Goal: Contribute content: Contribute content

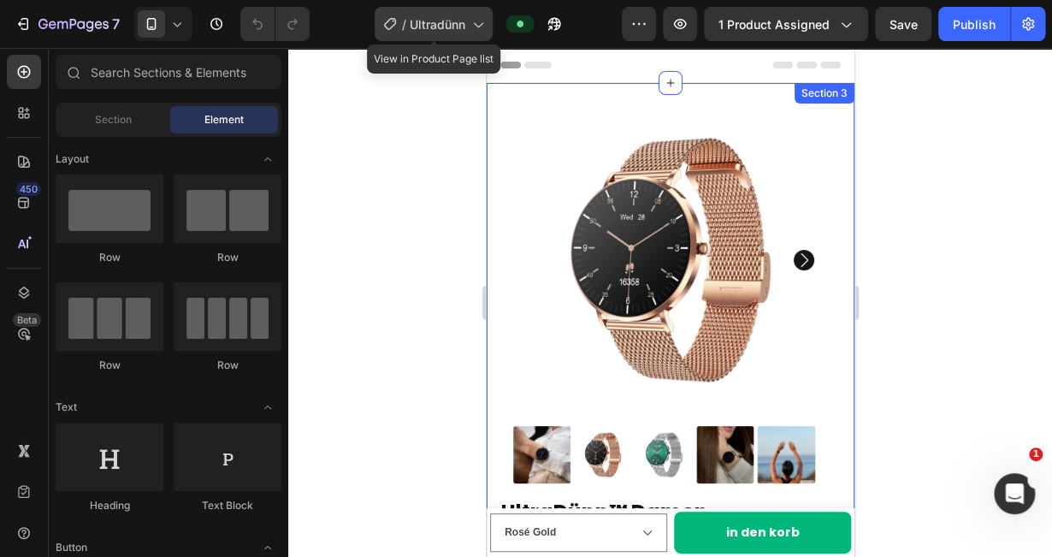
click at [489, 27] on div "/ Ultradünn" at bounding box center [434, 24] width 118 height 34
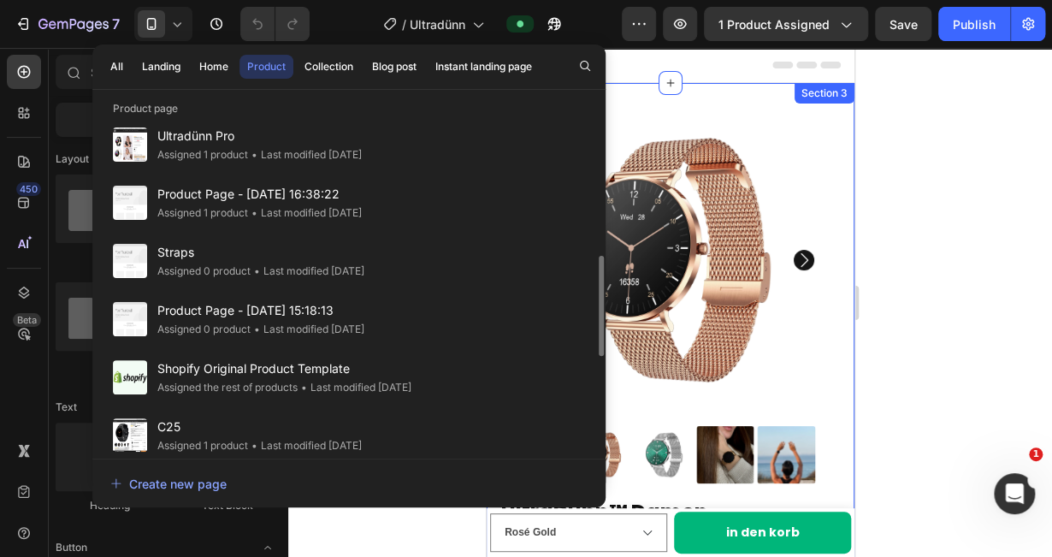
scroll to position [475, 0]
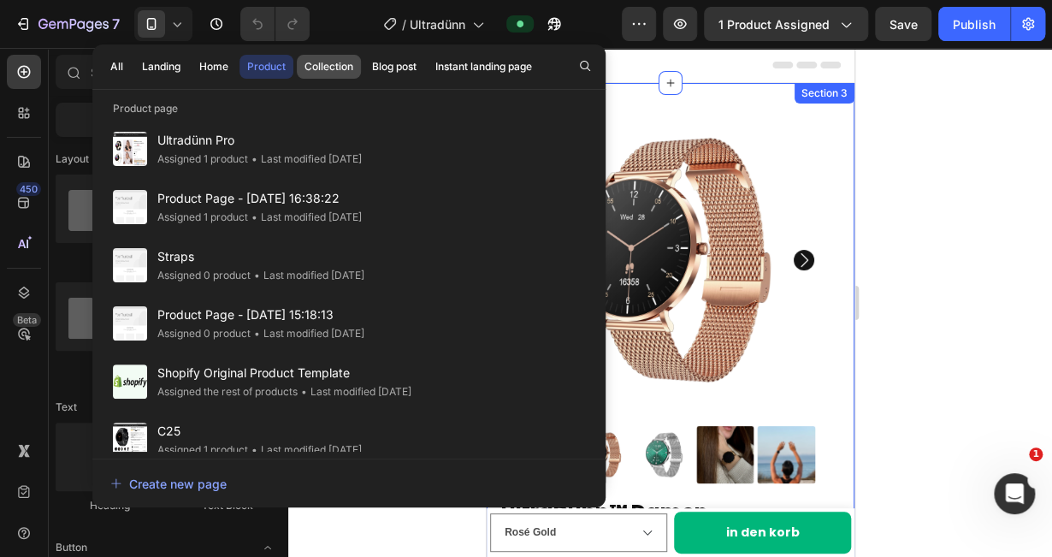
click at [322, 61] on div "Collection" at bounding box center [328, 66] width 49 height 15
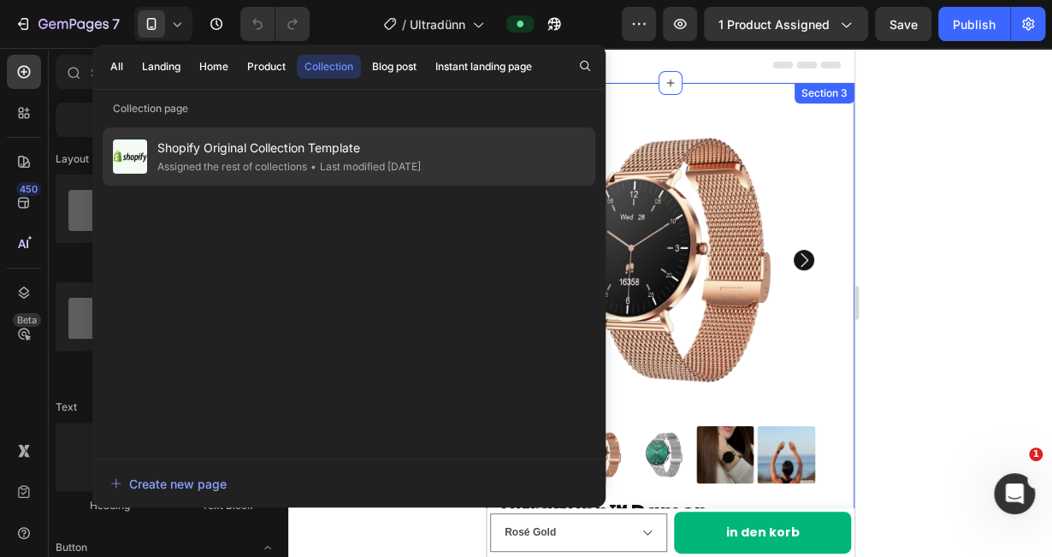
click at [253, 146] on span "Shopify Original Collection Template" at bounding box center [288, 148] width 263 height 21
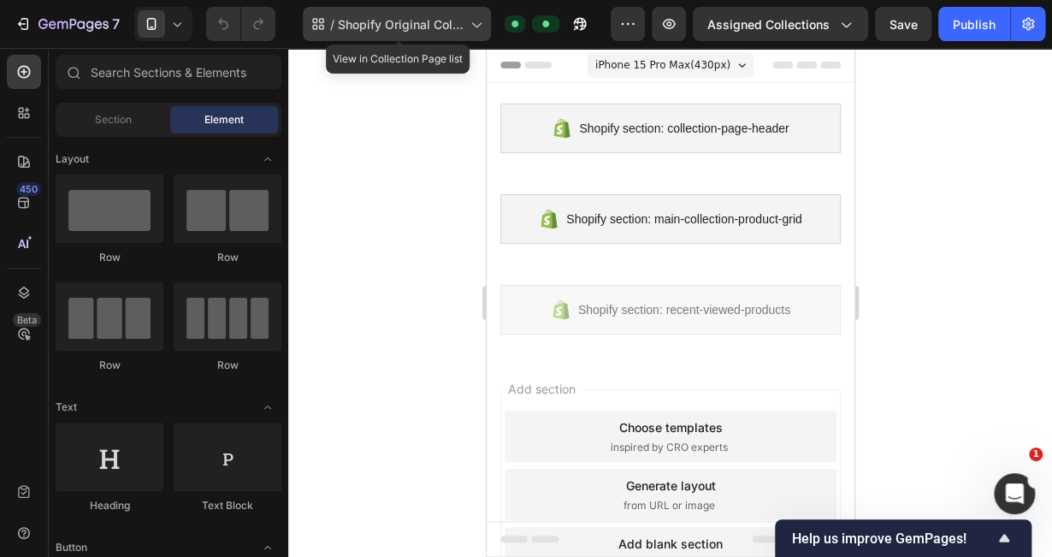
click at [458, 20] on span "Shopify Original Collection Template" at bounding box center [401, 24] width 126 height 18
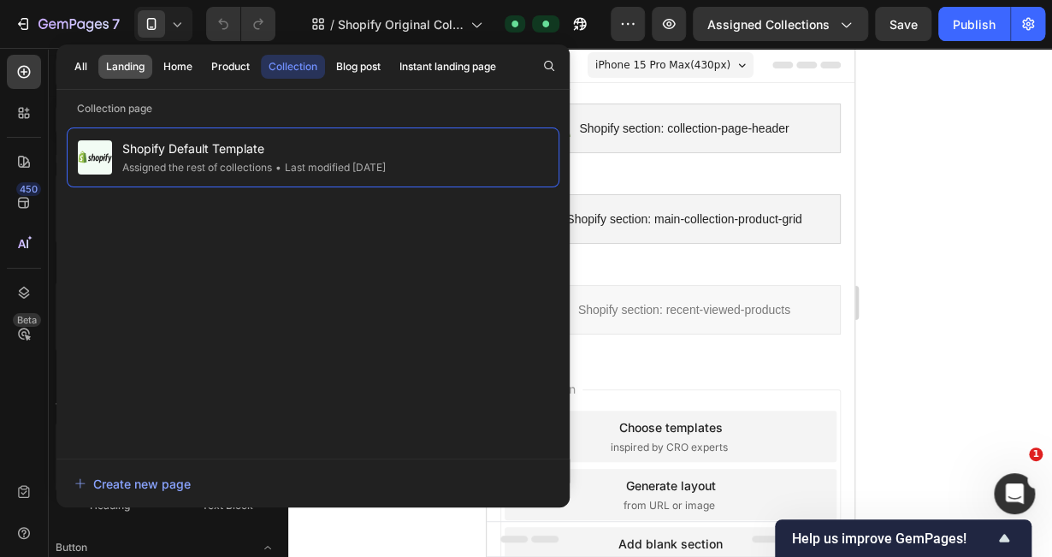
click at [139, 62] on div "Landing" at bounding box center [125, 66] width 38 height 15
click at [81, 68] on div "All" at bounding box center [80, 66] width 13 height 15
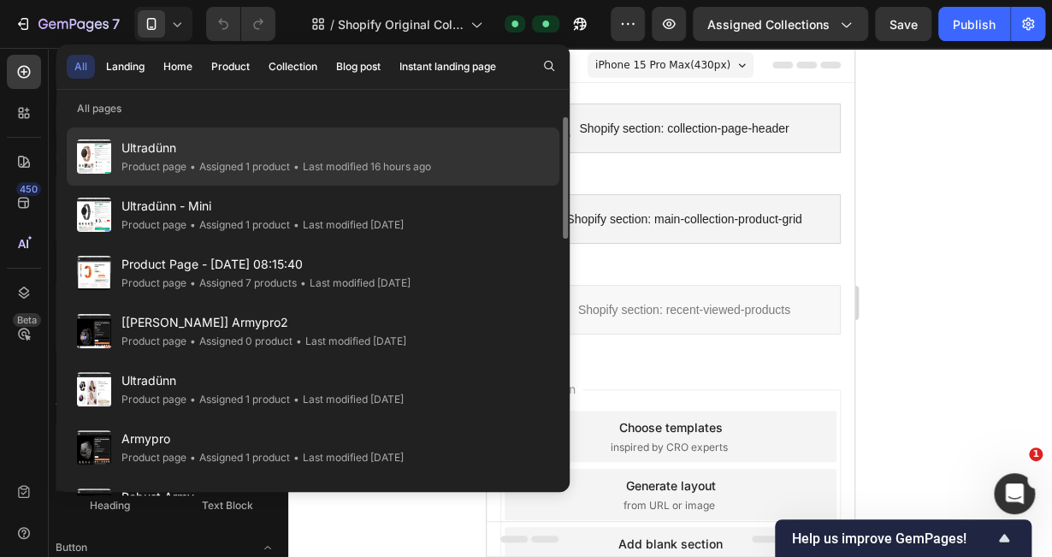
click at [205, 159] on div "• Assigned 1 product" at bounding box center [237, 166] width 103 height 17
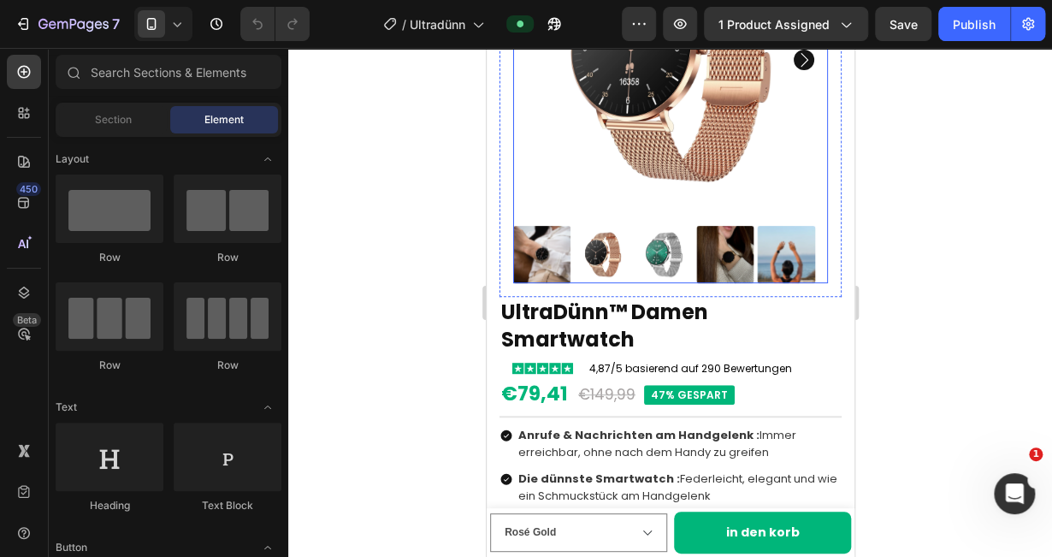
scroll to position [201, 0]
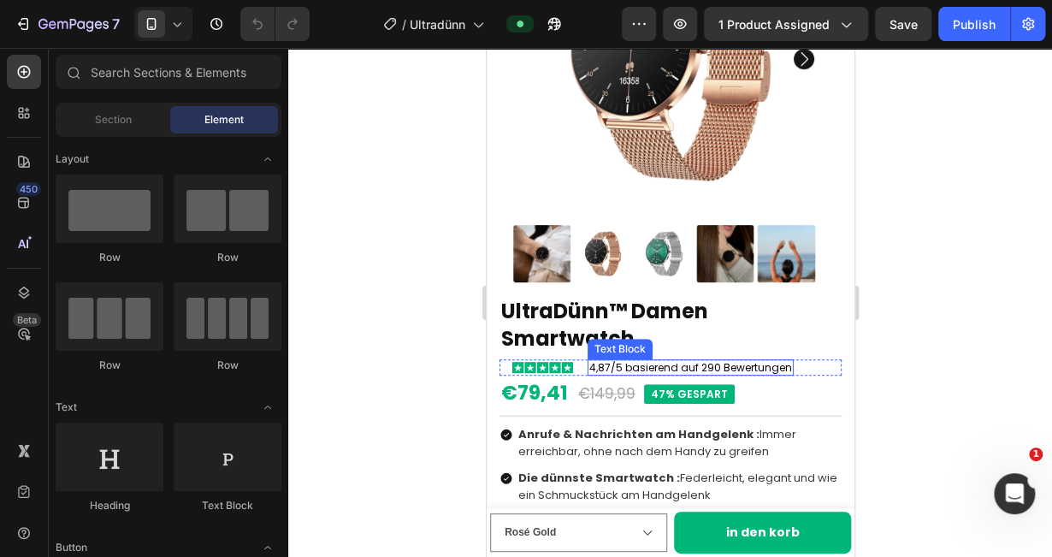
click at [740, 361] on p "4,87/5 basierend auf 290 Bewertungen" at bounding box center [689, 368] width 203 height 14
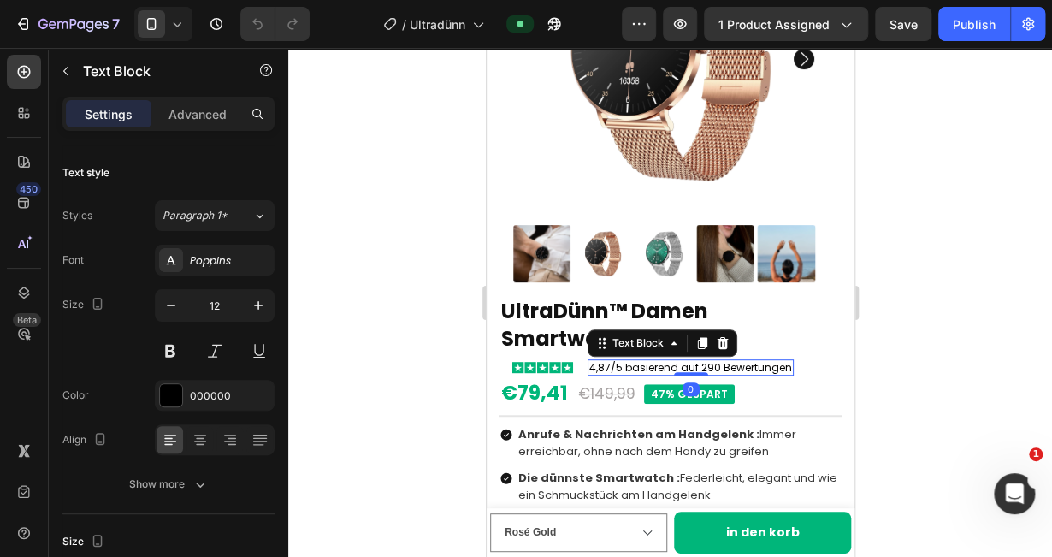
click at [787, 359] on div "4,87/5 basierend auf 290 Bewertungen" at bounding box center [690, 367] width 206 height 17
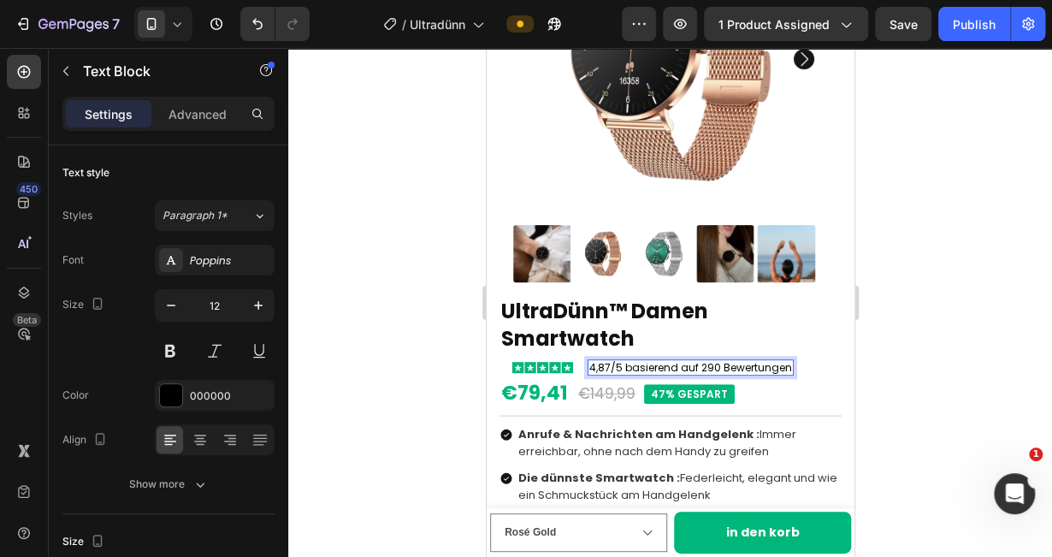
click at [662, 361] on p "4,87/5 basierend auf 290 Bewertungen" at bounding box center [689, 368] width 203 height 14
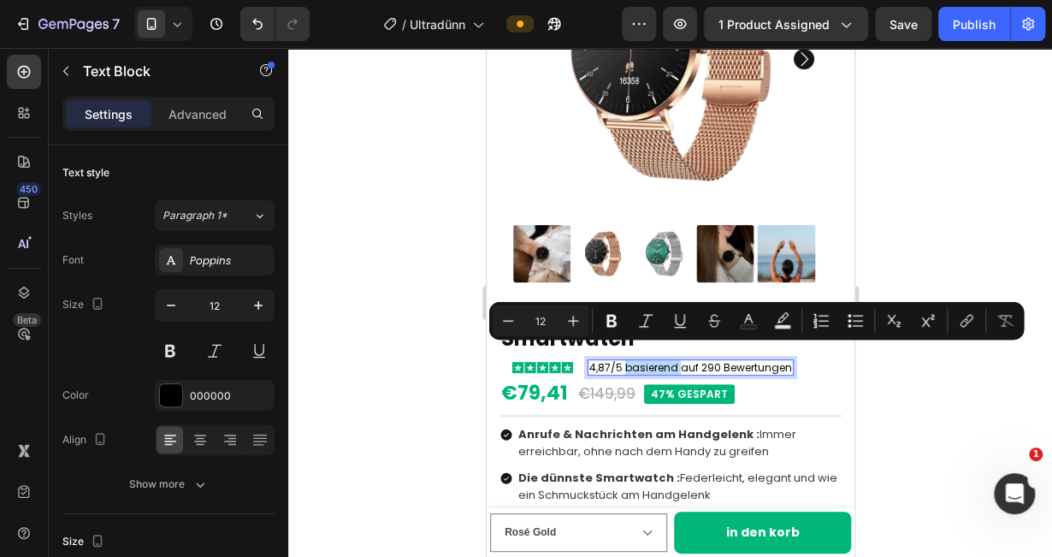
click at [785, 361] on p "4,87/5 basierend auf 290 Bewertungen" at bounding box center [689, 368] width 203 height 14
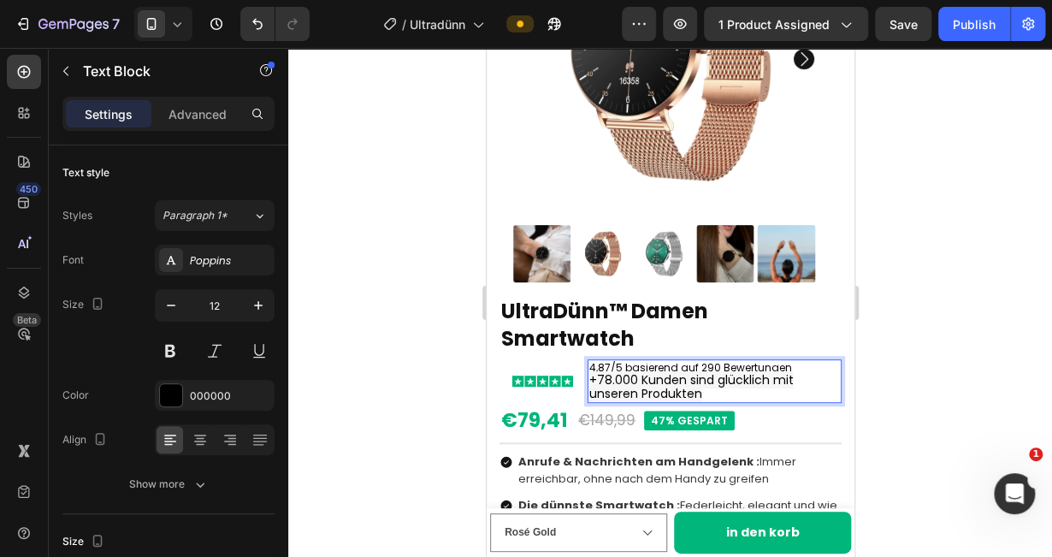
click at [751, 361] on p "4,87/5 basierend auf 290 Bewertungen" at bounding box center [713, 368] width 251 height 14
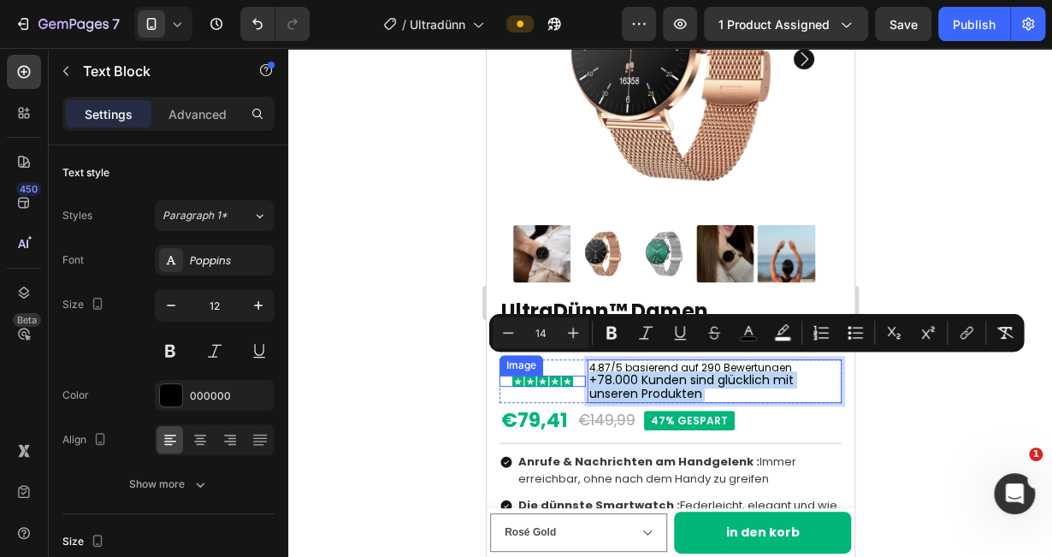
drag, startPoint x: 713, startPoint y: 379, endPoint x: 583, endPoint y: 370, distance: 130.2
click at [583, 370] on div "Image 4,87/5 basierend auf 290 Bewertungen +78.000 Kunden sind glücklich mit un…" at bounding box center [669, 381] width 342 height 44
click at [788, 327] on icon "Editor contextual toolbar" at bounding box center [782, 332] width 17 height 17
type input "F6F6F6"
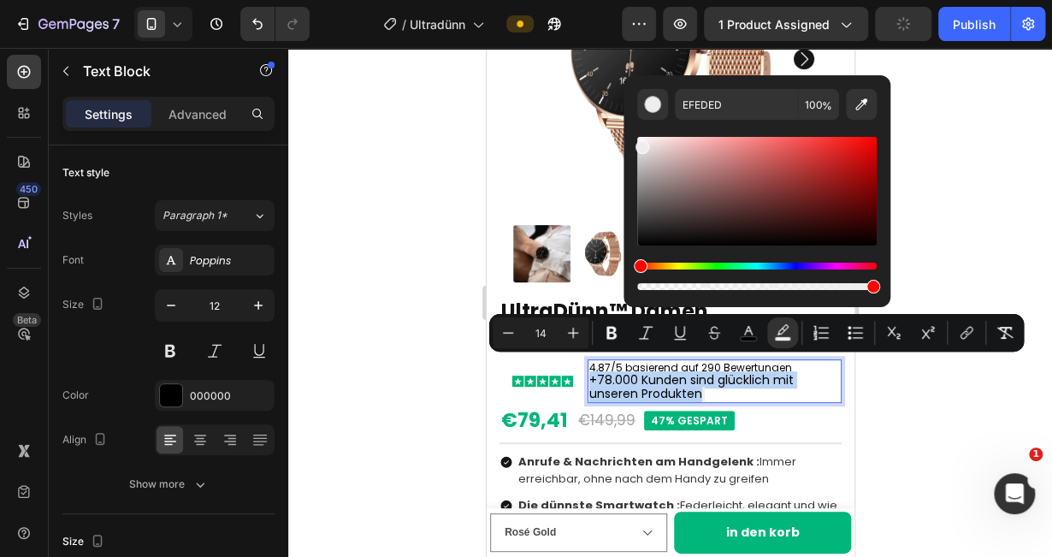
click at [640, 143] on div "Editor contextual toolbar" at bounding box center [642, 147] width 14 height 14
click at [857, 103] on icon "Editor contextual toolbar" at bounding box center [860, 104] width 17 height 17
type input "FFFFFF"
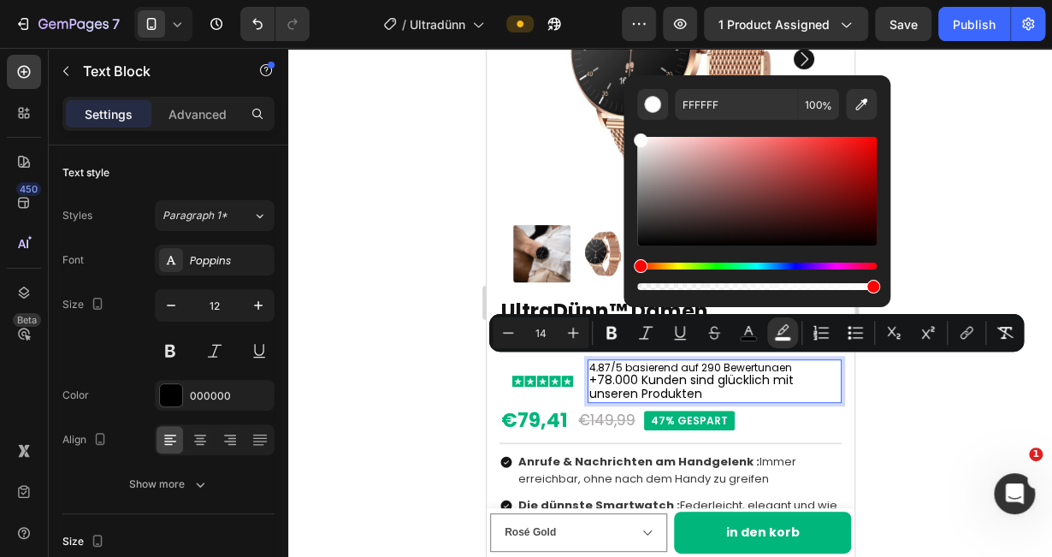
click at [897, 444] on div at bounding box center [670, 302] width 764 height 509
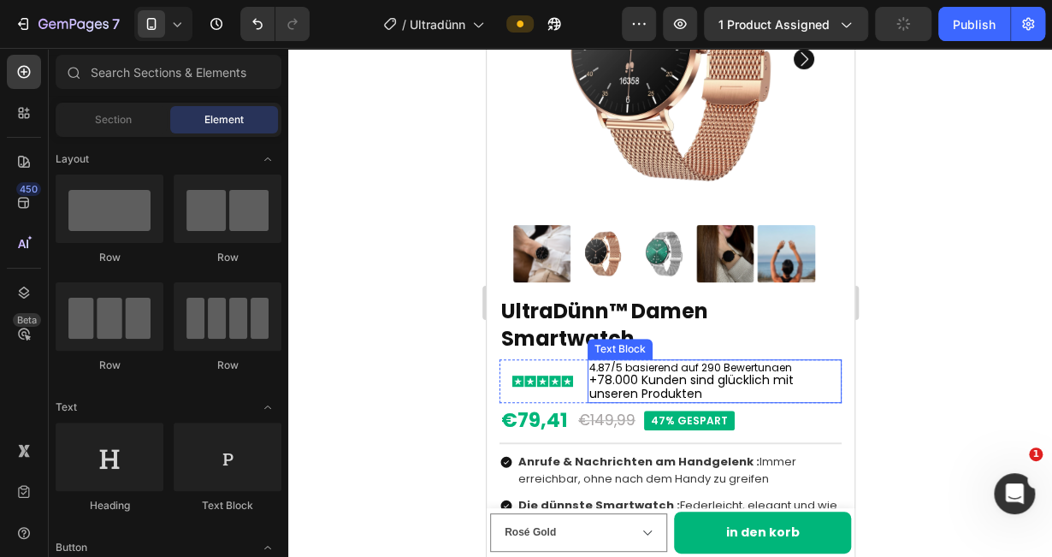
click at [668, 371] on span "+78.000 Kunden sind glücklich mit unseren Produkten" at bounding box center [690, 386] width 204 height 31
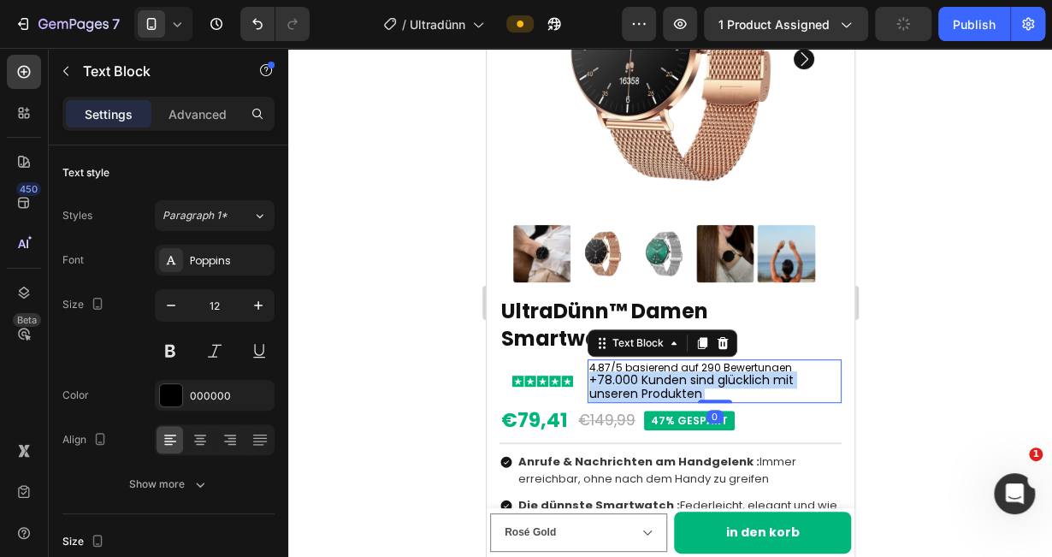
click at [668, 371] on span "+78.000 Kunden sind glücklich mit unseren Produkten" at bounding box center [690, 386] width 204 height 31
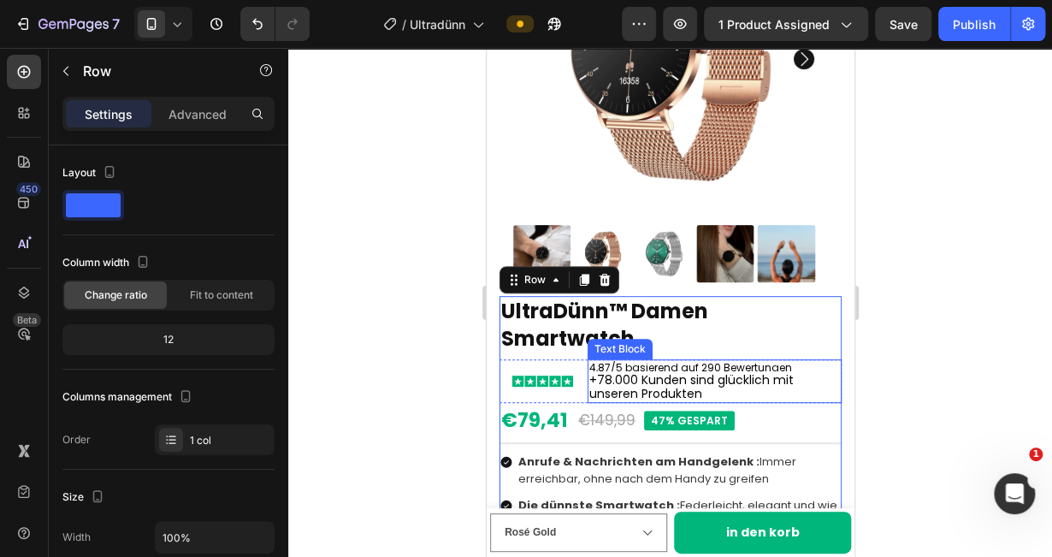
click at [746, 361] on p "4,87/5 basierend auf 290 Bewertungen" at bounding box center [713, 368] width 251 height 14
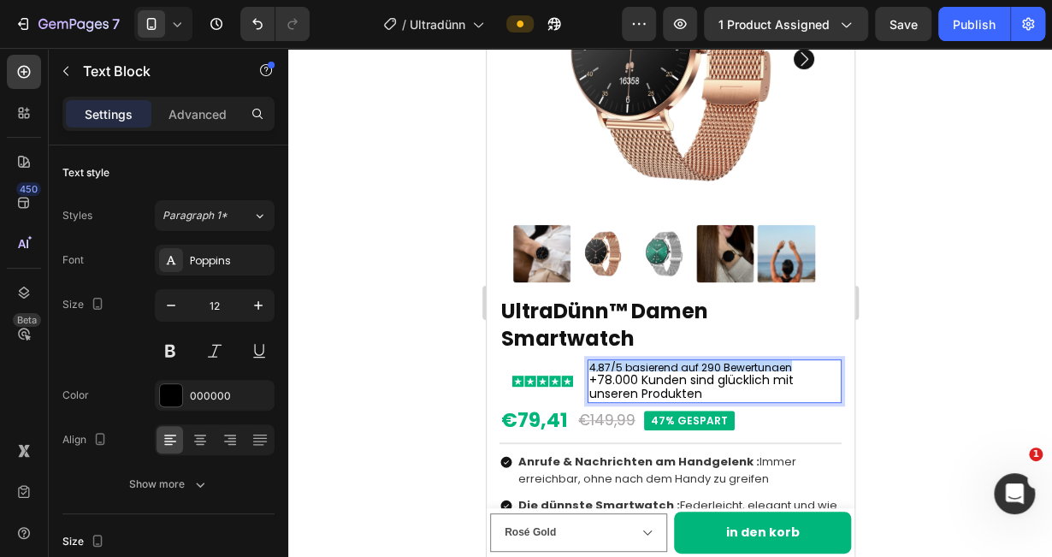
click at [746, 361] on p "4,87/5 basierend auf 290 Bewertungen" at bounding box center [713, 368] width 251 height 14
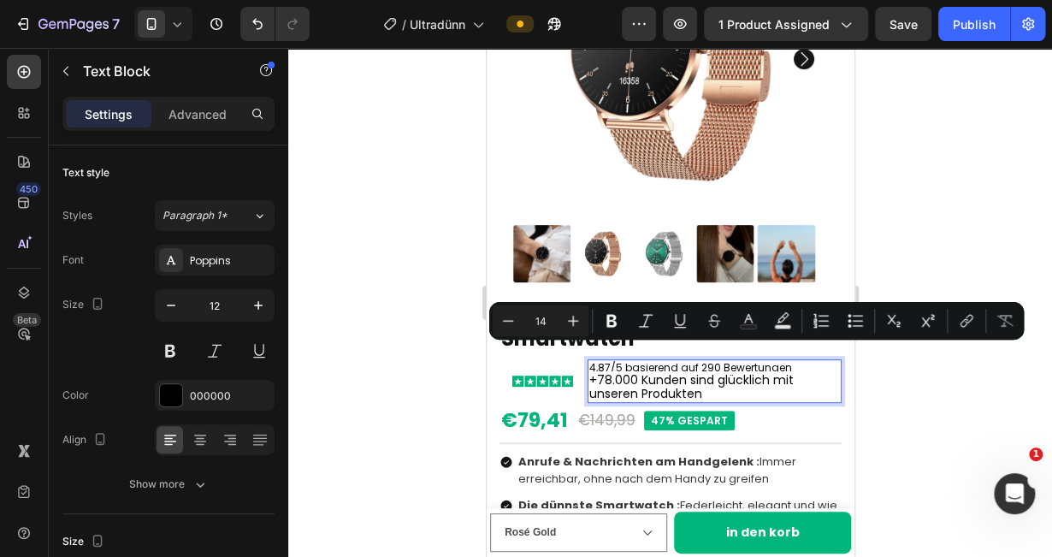
click at [679, 380] on span "+78.000 Kunden sind glücklich mit unseren Produkten" at bounding box center [690, 386] width 204 height 31
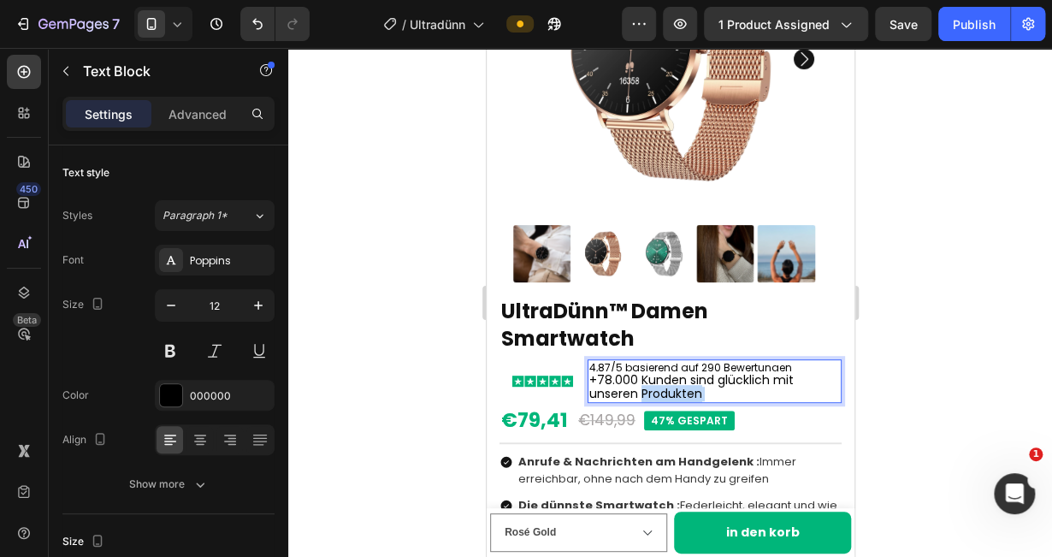
click at [679, 380] on span "+78.000 Kunden sind glücklich mit unseren Produkten" at bounding box center [690, 386] width 204 height 31
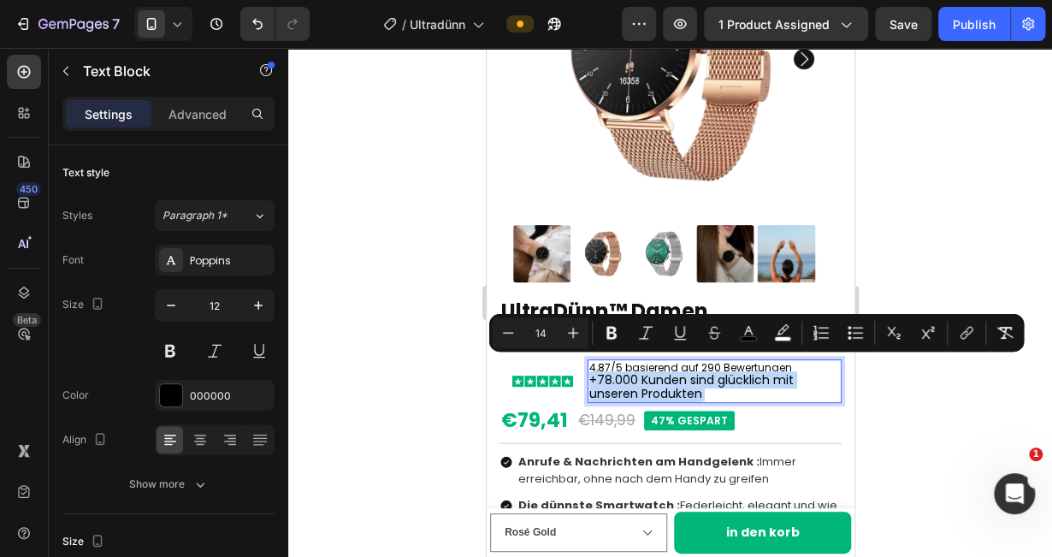
click at [629, 371] on span "+78.000 Kunden sind glücklich mit unseren Produkten" at bounding box center [690, 386] width 204 height 31
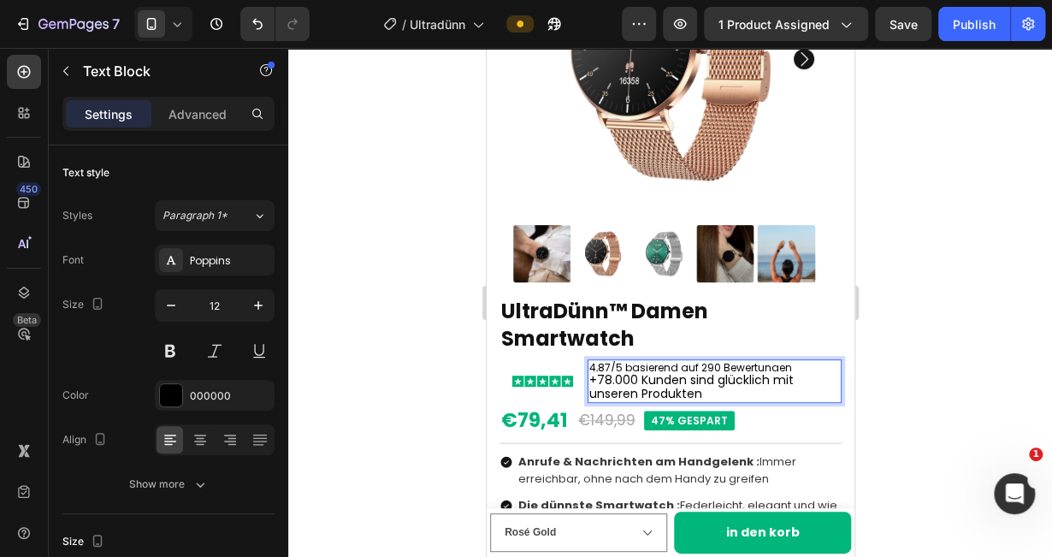
click at [640, 361] on p "4,87/5 basierend auf 290 Bewertungen" at bounding box center [713, 368] width 251 height 14
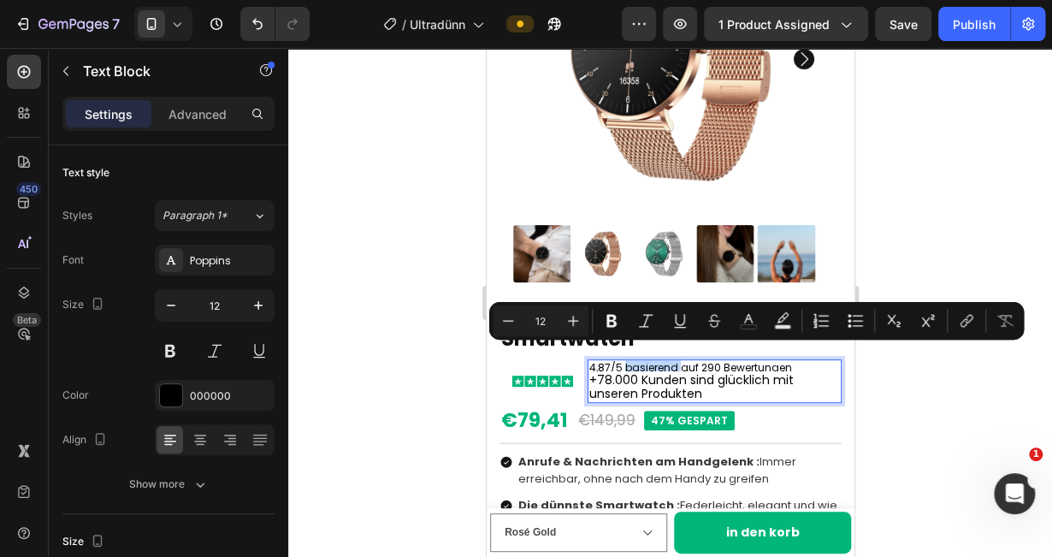
type input "14"
click at [616, 382] on span "+78.000 Kunden sind glücklich mit unseren Produkten" at bounding box center [690, 386] width 204 height 31
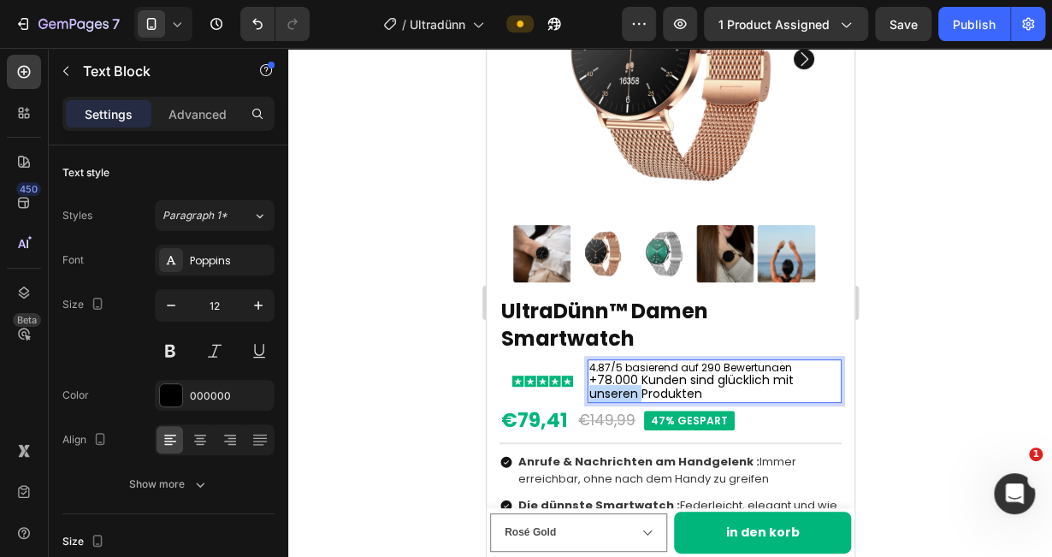
click at [616, 382] on span "+78.000 Kunden sind glücklich mit unseren Produkten" at bounding box center [690, 386] width 204 height 31
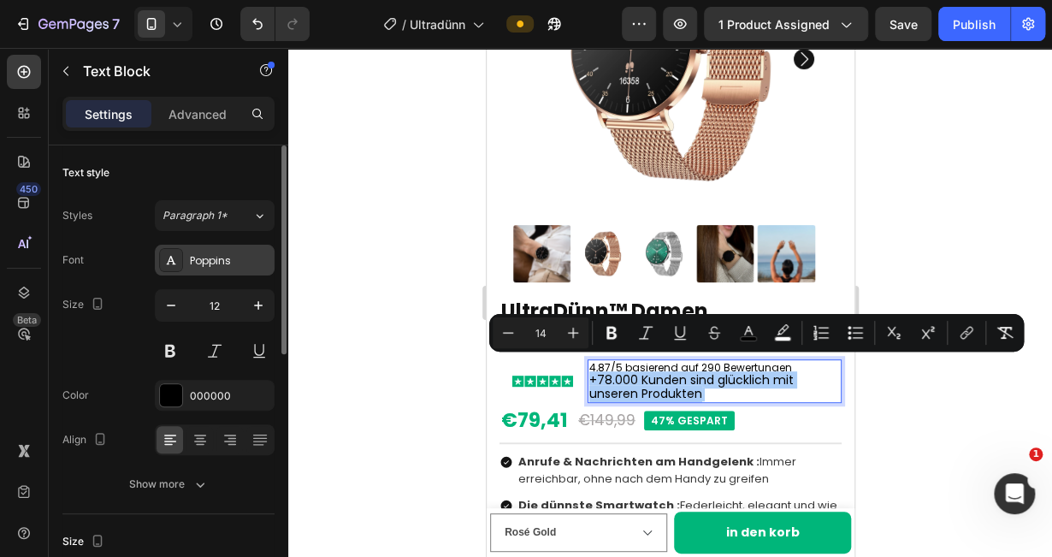
click at [250, 253] on div "Poppins" at bounding box center [230, 260] width 80 height 15
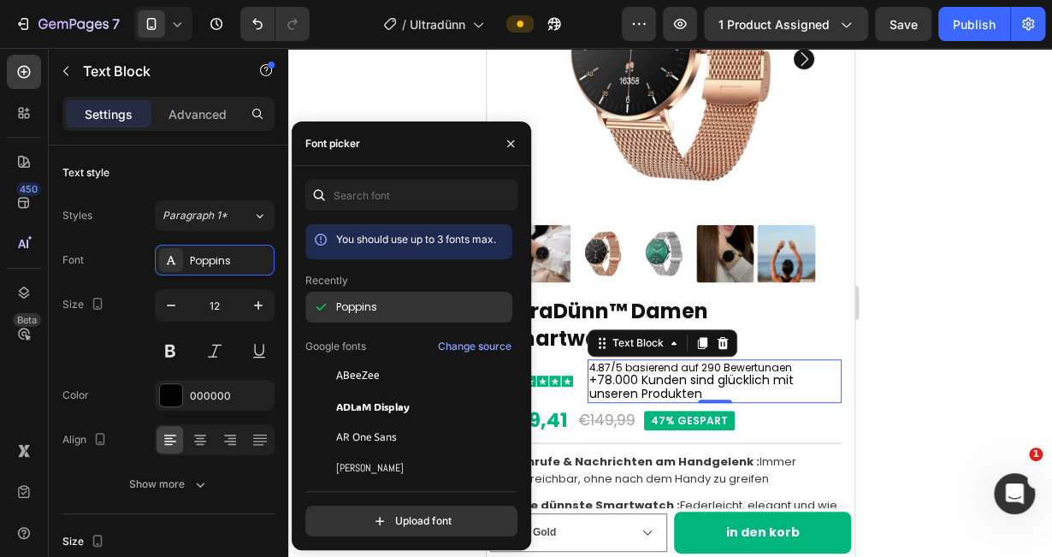
click at [351, 306] on span "Poppins" at bounding box center [356, 306] width 41 height 15
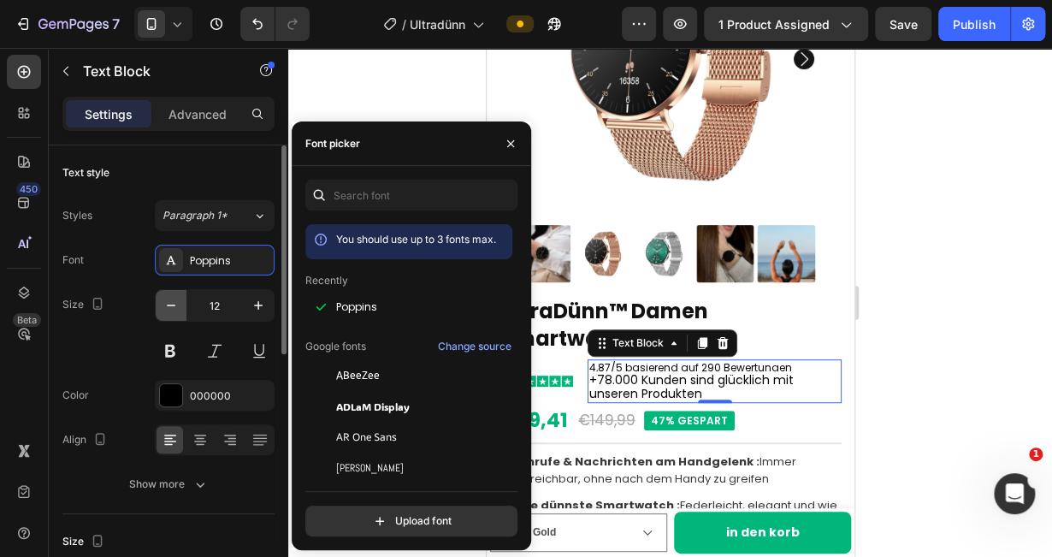
click at [173, 300] on icon "button" at bounding box center [170, 305] width 17 height 17
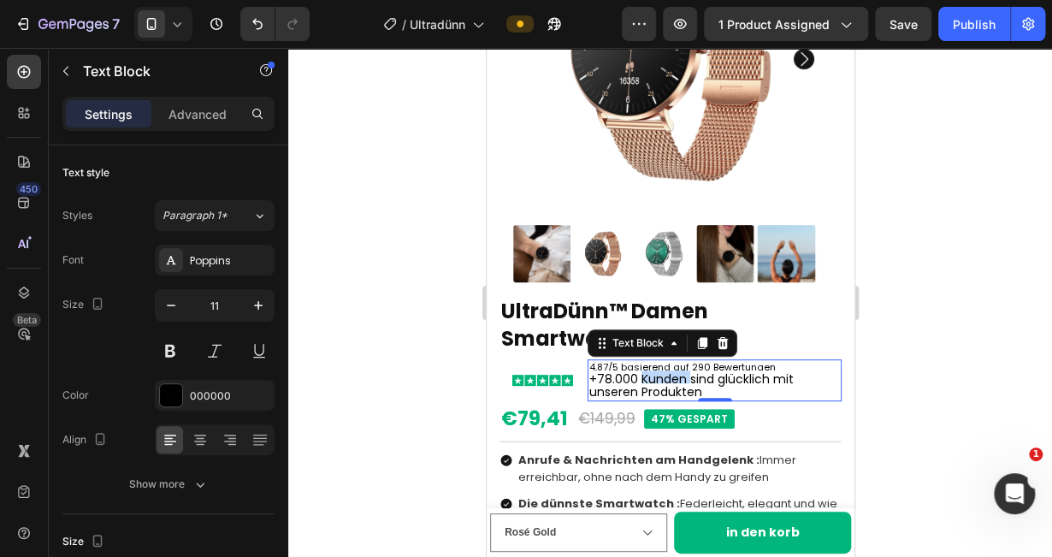
click at [657, 370] on span "+78.000 Kunden sind glücklich mit unseren Produkten" at bounding box center [690, 385] width 204 height 30
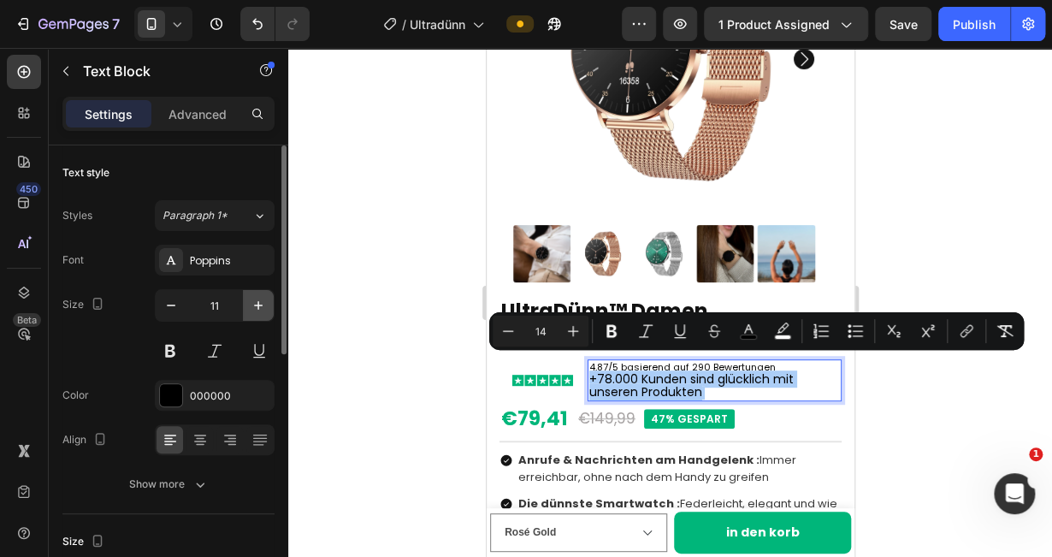
click at [257, 309] on icon "button" at bounding box center [258, 305] width 17 height 17
type input "12"
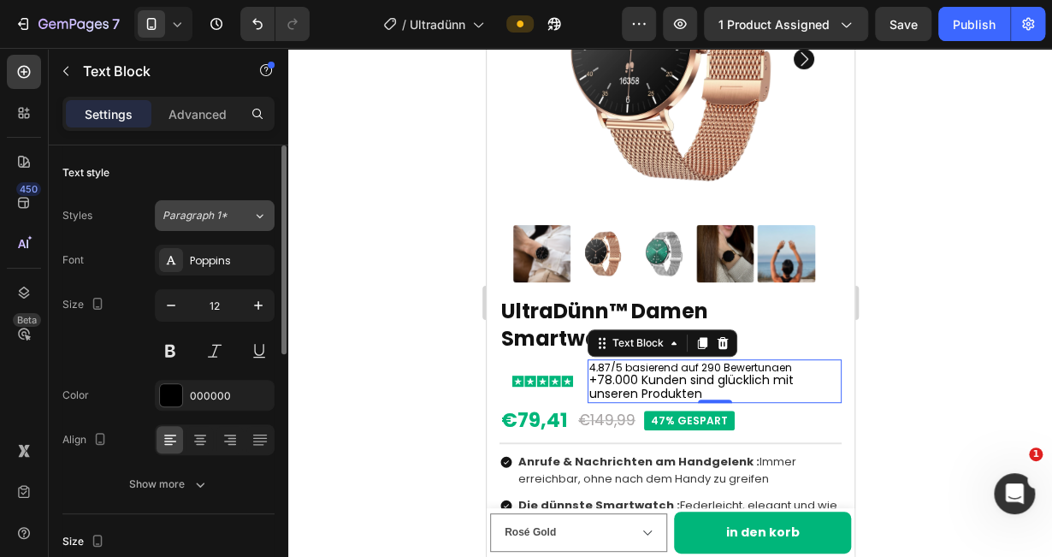
click at [247, 215] on div "Paragraph 1*" at bounding box center [207, 215] width 90 height 15
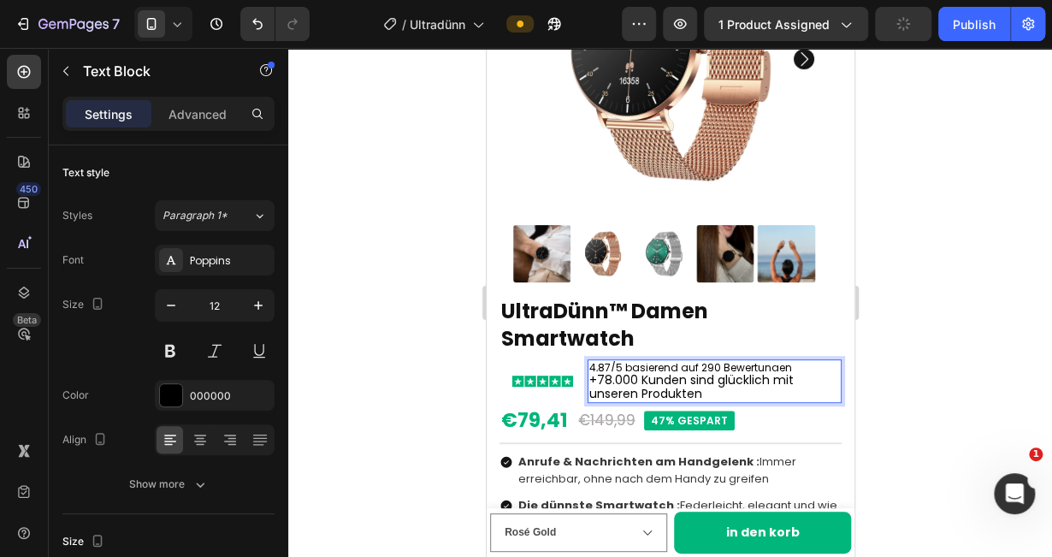
click at [717, 380] on p "+78.000 Kunden sind glücklich mit unseren Produkten" at bounding box center [713, 387] width 251 height 27
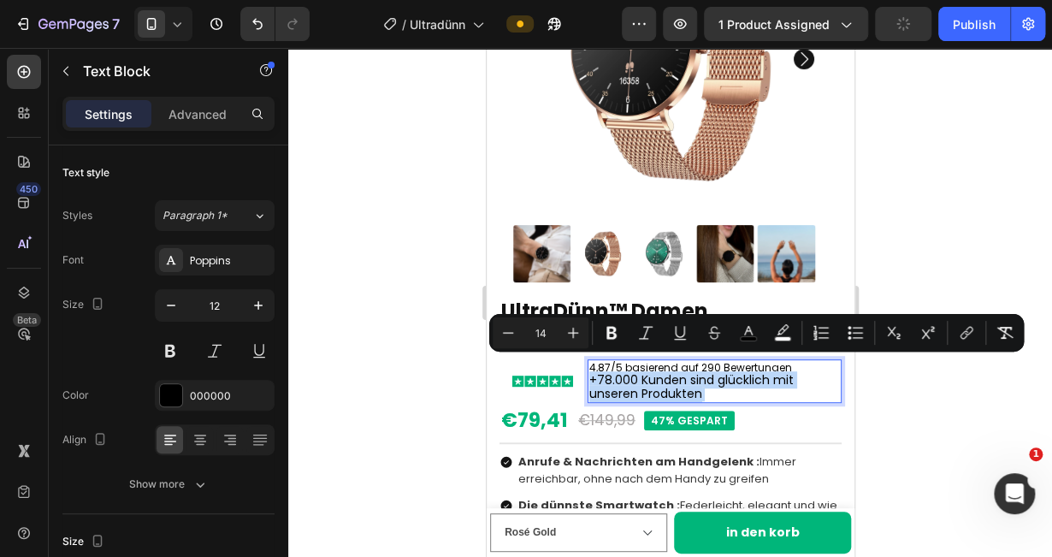
click at [717, 380] on p "+78.000 Kunden sind glücklich mit unseren Produkten" at bounding box center [713, 387] width 251 height 27
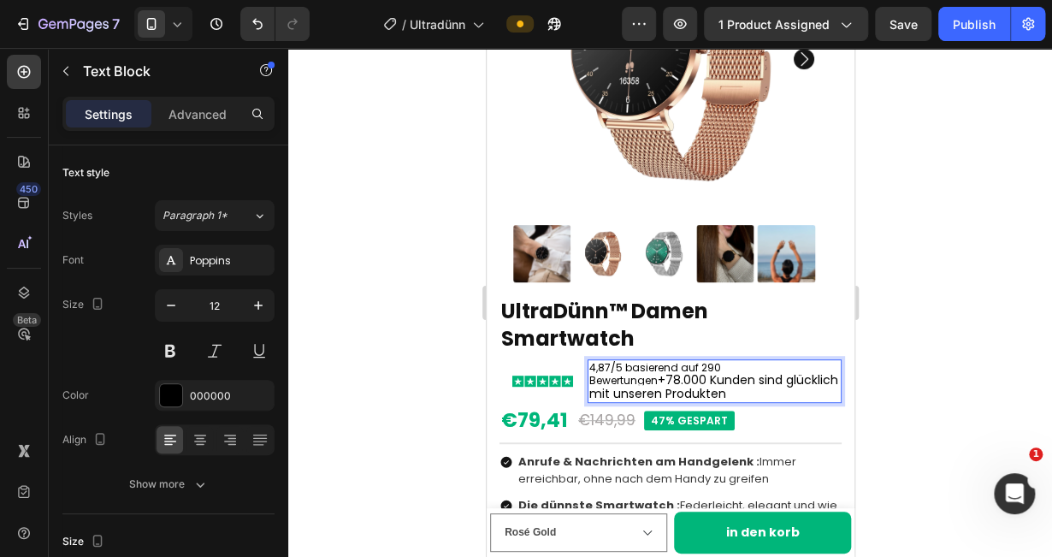
click at [646, 371] on span "+78.000 Kunden sind glücklich mit unseren Produkten" at bounding box center [712, 386] width 249 height 31
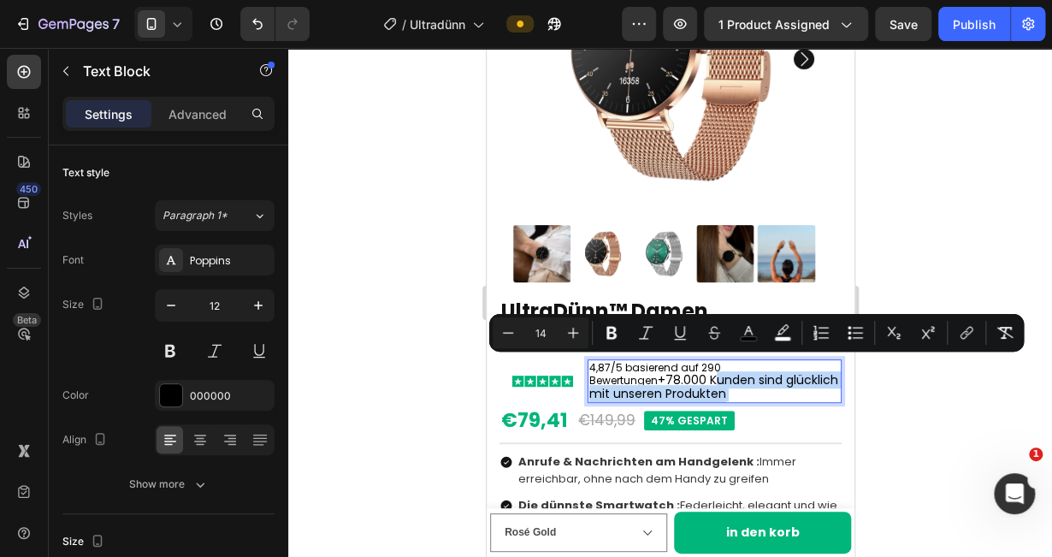
drag, startPoint x: 711, startPoint y: 378, endPoint x: 645, endPoint y: 360, distance: 68.2
click at [645, 361] on p "4,87/5 basierend auf 290 Bewertungen +78.000 Kunden sind glücklich mit unseren …" at bounding box center [713, 381] width 251 height 40
copy p "unden sind glücklich mit unseren Produkten"
click at [727, 379] on p "4,87/5 basierend auf 290 Bewertungen +78.000 Kunden sind glücklich mit unseren …" at bounding box center [713, 381] width 251 height 40
type input "12"
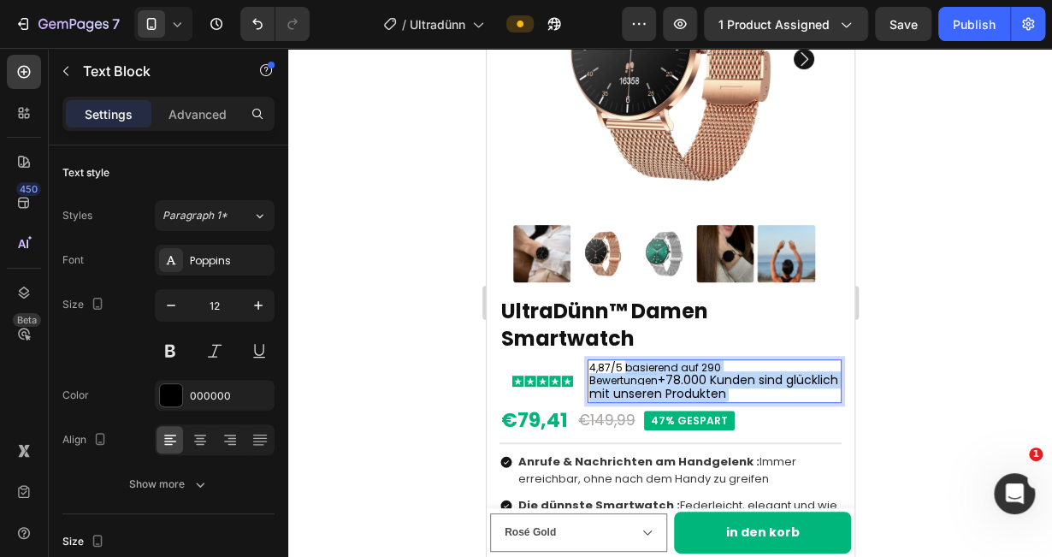
drag, startPoint x: 708, startPoint y: 379, endPoint x: 624, endPoint y: 358, distance: 86.3
click at [624, 361] on p "4,87/5 basierend auf 290 Bewertungen +78.000 Kunden sind glücklich mit unseren …" at bounding box center [713, 381] width 251 height 40
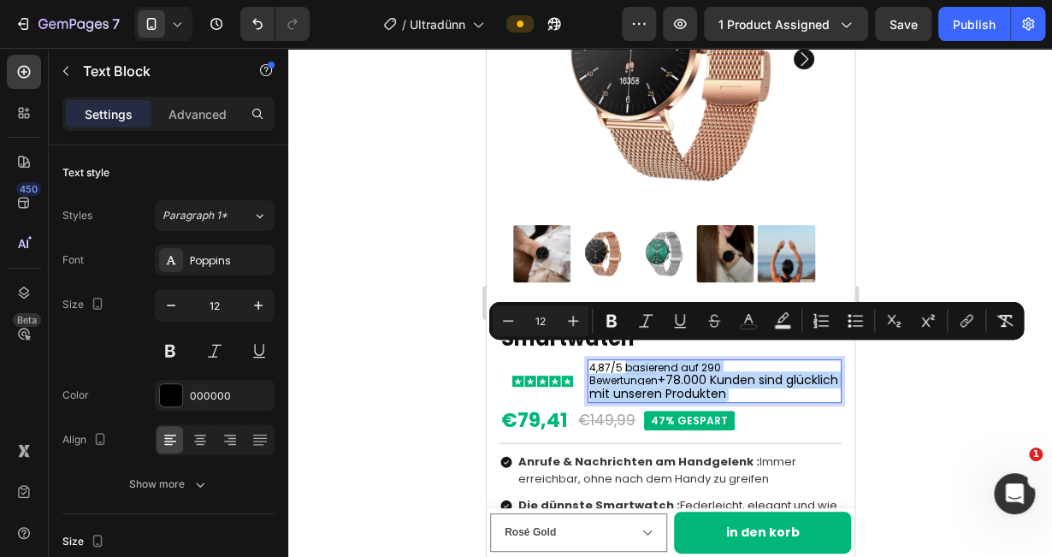
copy p "basierend auf 290 Bewertungen +78.000 Kunden sind glücklich mit unseren Produkt…"
click at [664, 361] on p "4,87/5 basierend auf 290 Bewertungen +78.000 Kunden sind glücklich mit unseren …" at bounding box center [713, 381] width 251 height 40
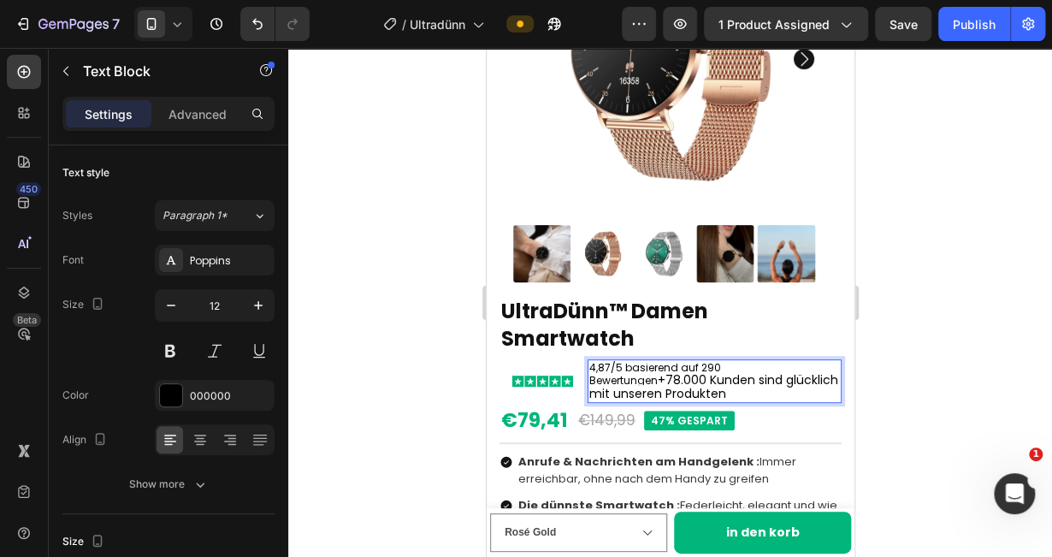
click at [786, 361] on p "4,87/5 basierend auf 290 Bewertungen +78.000 Kunden sind glücklich mit unseren …" at bounding box center [713, 381] width 251 height 40
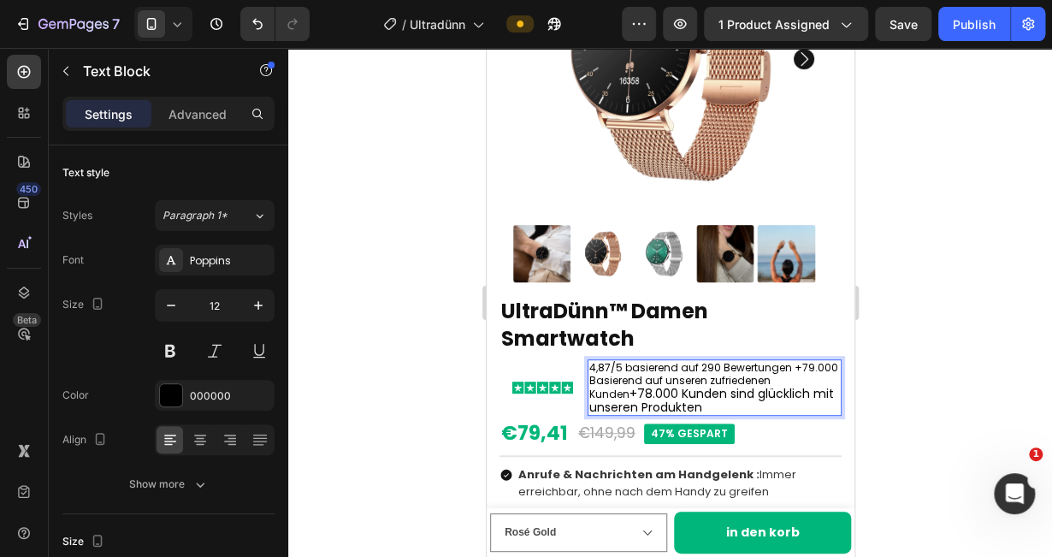
drag, startPoint x: 629, startPoint y: 379, endPoint x: 756, endPoint y: 393, distance: 127.4
click at [756, 393] on p "4,87/5 basierend auf 290 Bewertungen +79.000 Basierend auf unseren zufriedenen …" at bounding box center [713, 387] width 251 height 53
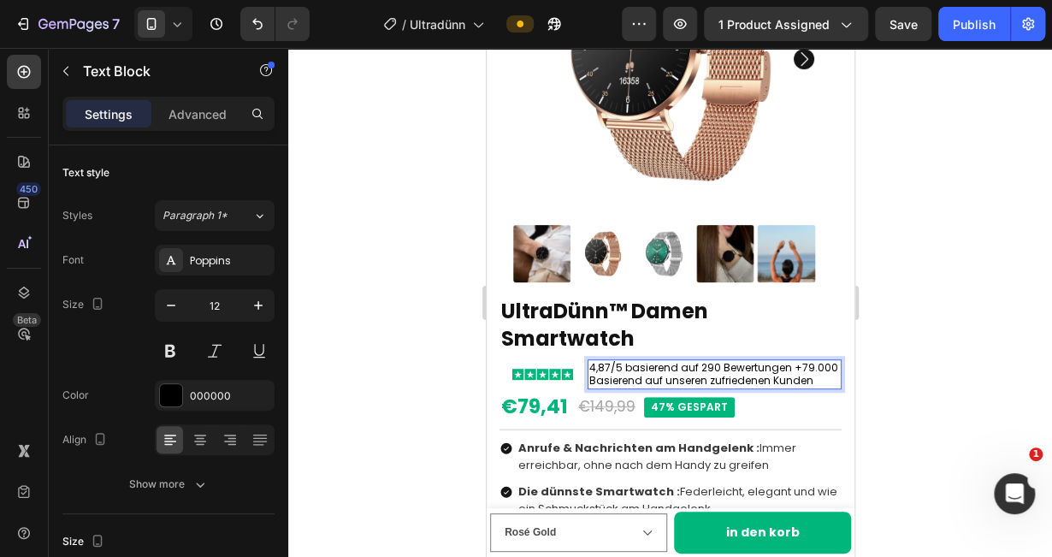
click at [589, 365] on p "4,87/5 basierend auf 290 Bewertungen +79.000 Basierend auf unseren zufriedenen …" at bounding box center [713, 374] width 251 height 27
drag, startPoint x: 589, startPoint y: 365, endPoint x: 587, endPoint y: 351, distance: 13.9
click at [587, 359] on div "4,87/5 basierend auf 290 Bewertungen +79.000 Basierend auf unseren zufriedenen …" at bounding box center [714, 374] width 254 height 30
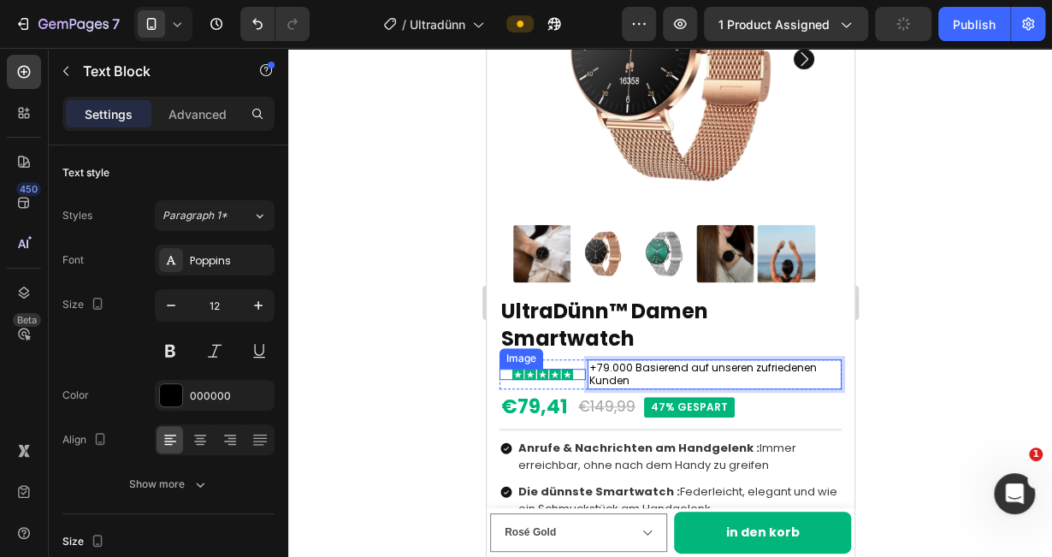
click at [572, 369] on div at bounding box center [541, 374] width 86 height 11
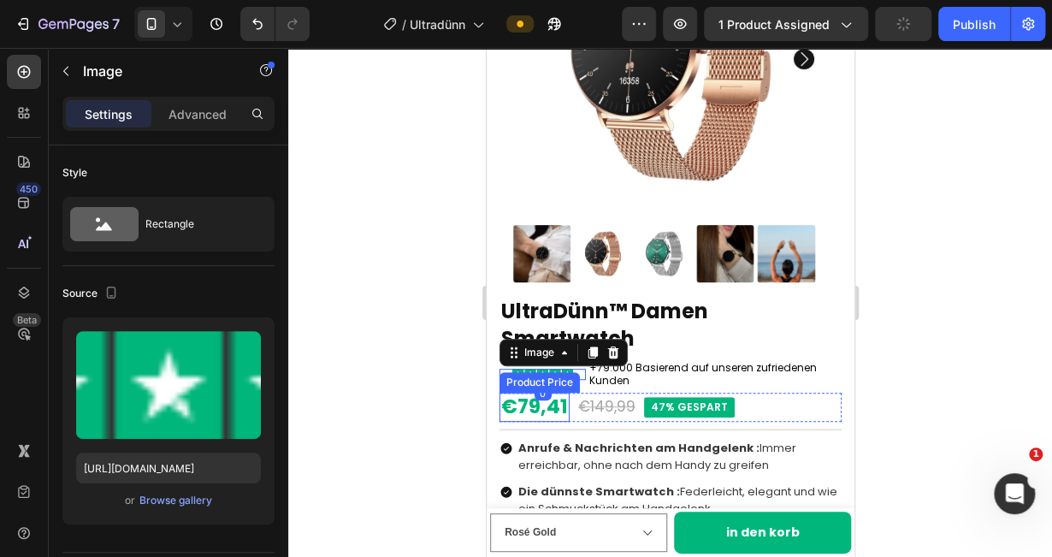
click at [614, 398] on div "€149,99" at bounding box center [605, 407] width 61 height 26
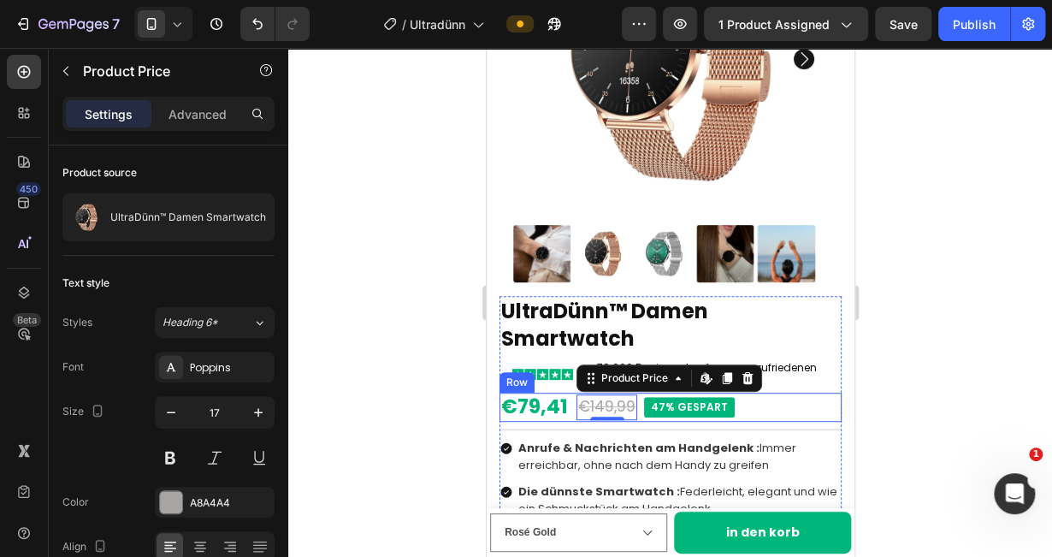
click at [797, 392] on div "€79,41 Product Price Product Price €149,99 Product Price Edit content in Shopif…" at bounding box center [669, 406] width 342 height 29
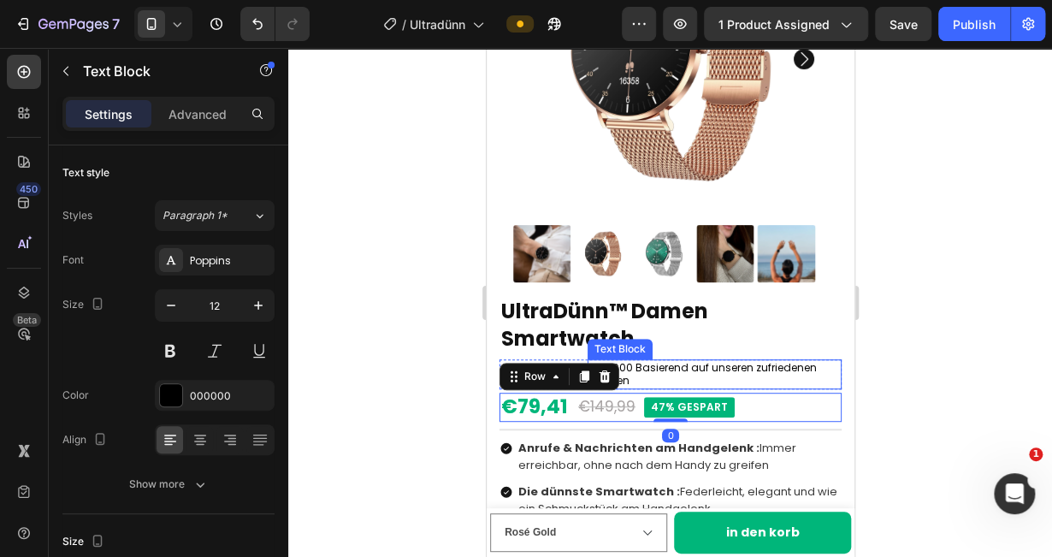
click at [739, 361] on p "+79.000 Basierend auf unseren zufriedenen Kunden" at bounding box center [713, 374] width 251 height 27
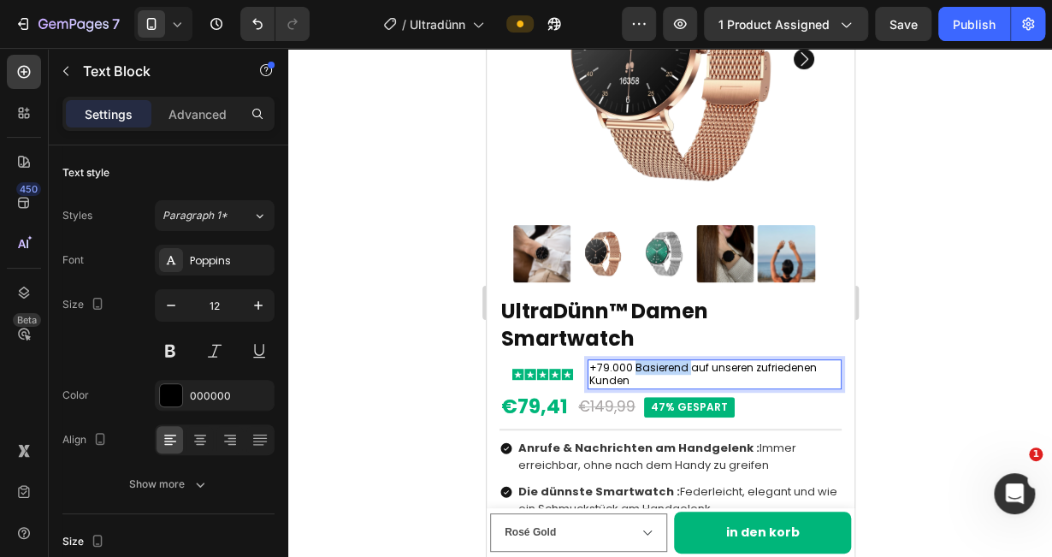
click at [658, 361] on p "+79.000 Basierend auf unseren zufriedenen Kunden" at bounding box center [713, 374] width 251 height 27
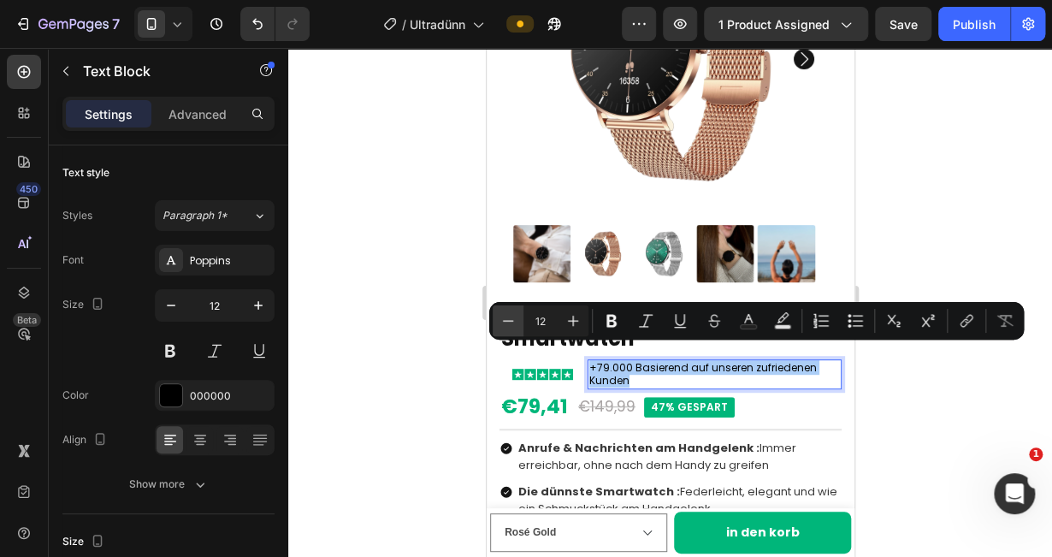
click at [499, 324] on icon "Editor contextual toolbar" at bounding box center [507, 320] width 17 height 17
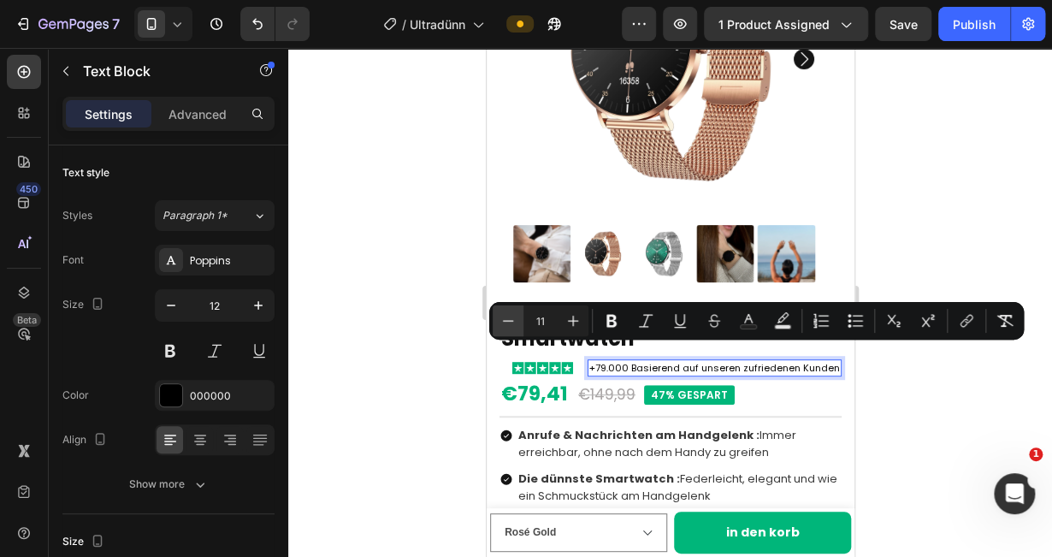
click at [499, 324] on icon "Editor contextual toolbar" at bounding box center [507, 320] width 17 height 17
type input "10"
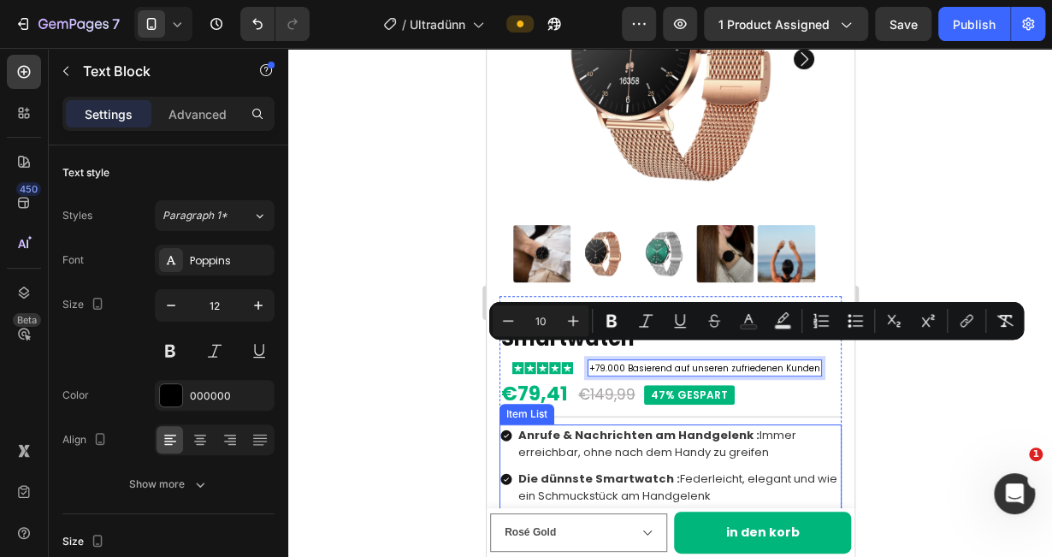
click at [616, 491] on div "Die dünnste Smartwatch : Federleicht, elegant und wie ein Schmuckstück am Handg…" at bounding box center [678, 487] width 326 height 39
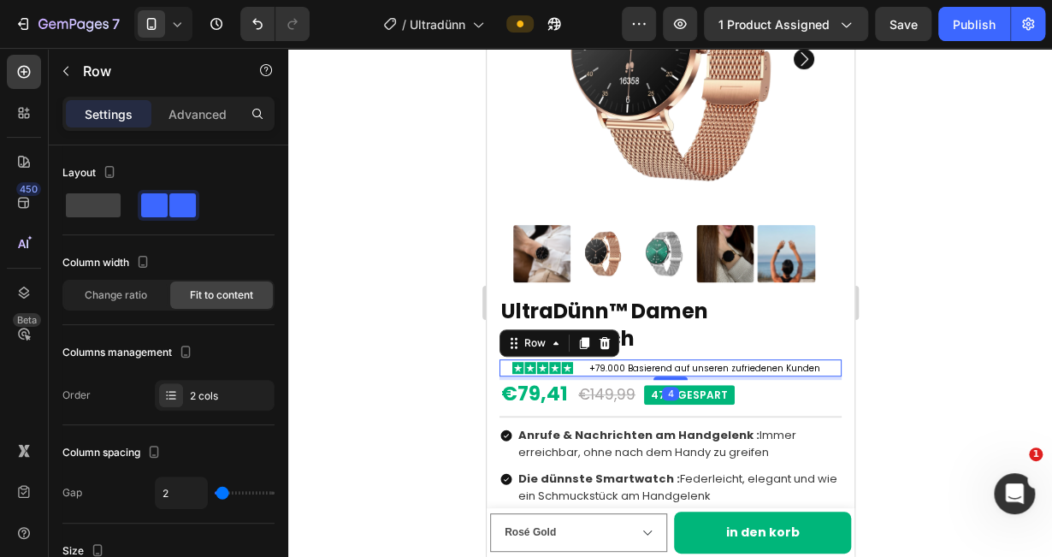
click at [559, 359] on div "Image" at bounding box center [541, 368] width 86 height 18
click at [575, 362] on div at bounding box center [541, 367] width 86 height 11
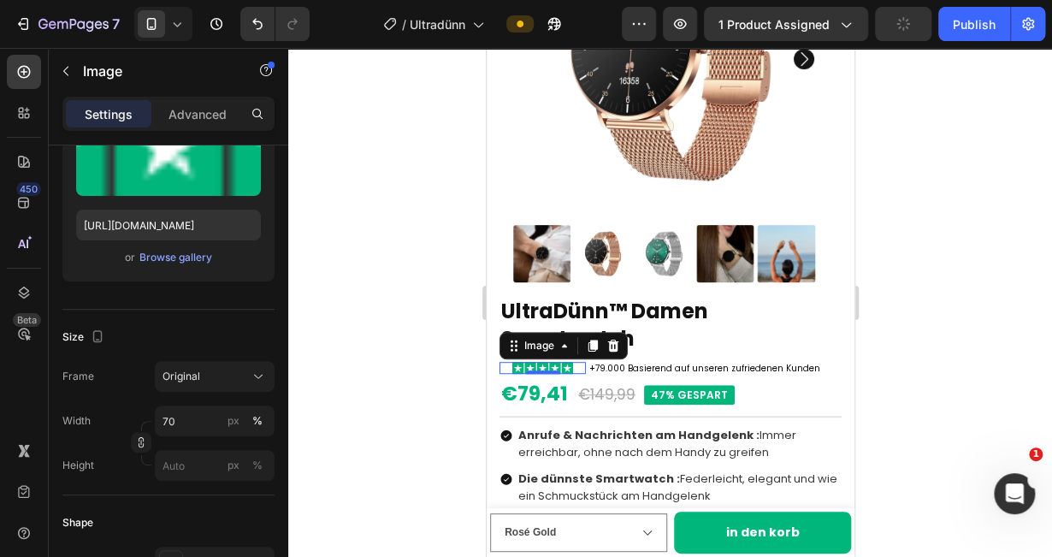
scroll to position [829, 0]
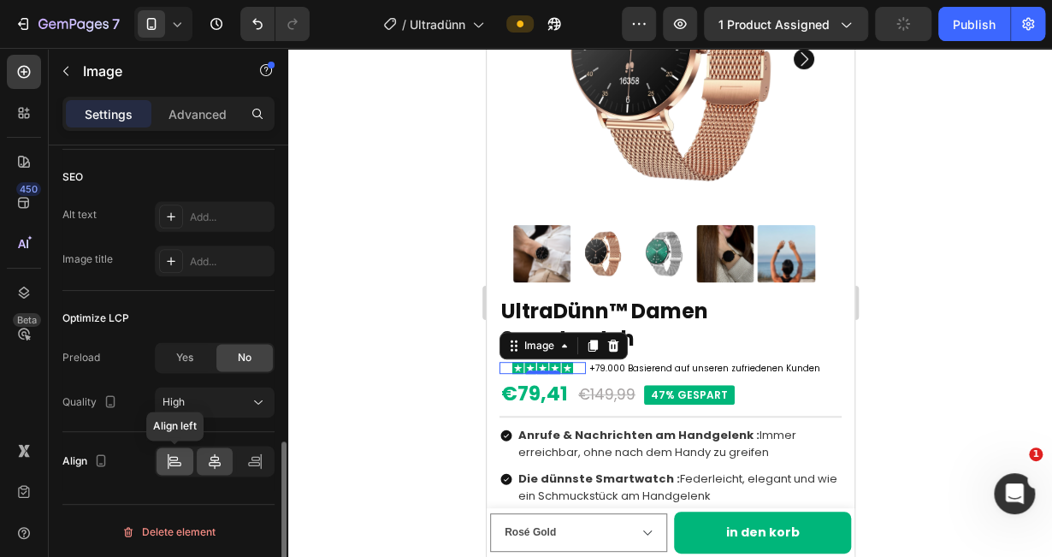
click at [176, 468] on div at bounding box center [174, 460] width 37 height 27
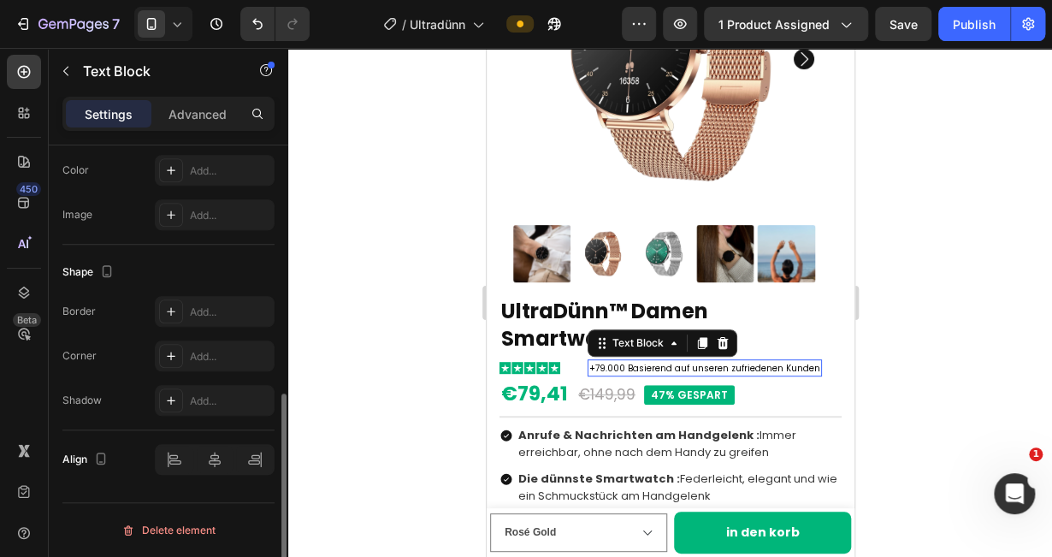
click at [592, 362] on span "+79.000 Basierend auf unseren zufriedenen Kunden" at bounding box center [703, 368] width 231 height 13
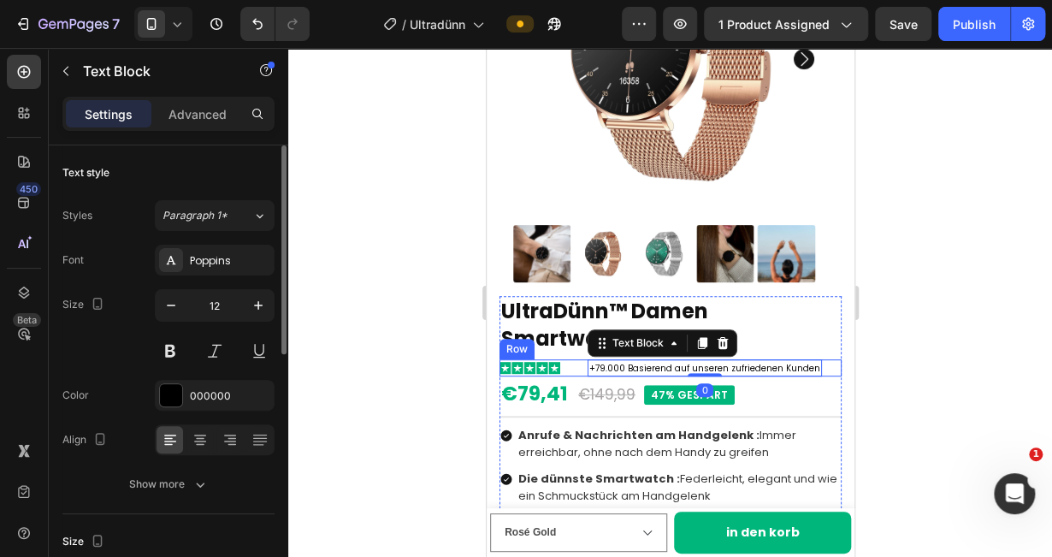
click at [581, 359] on div "Image" at bounding box center [541, 368] width 86 height 18
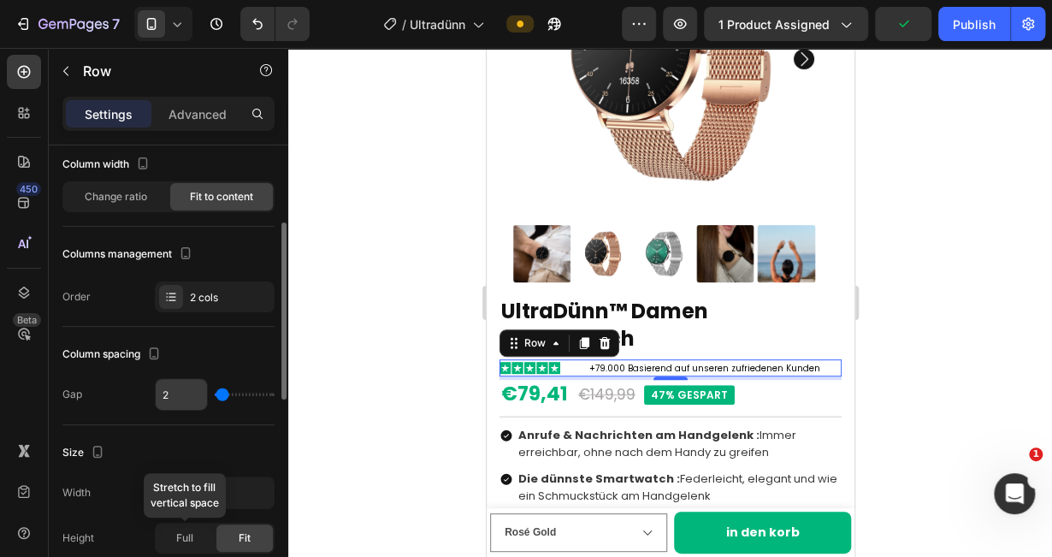
scroll to position [154, 0]
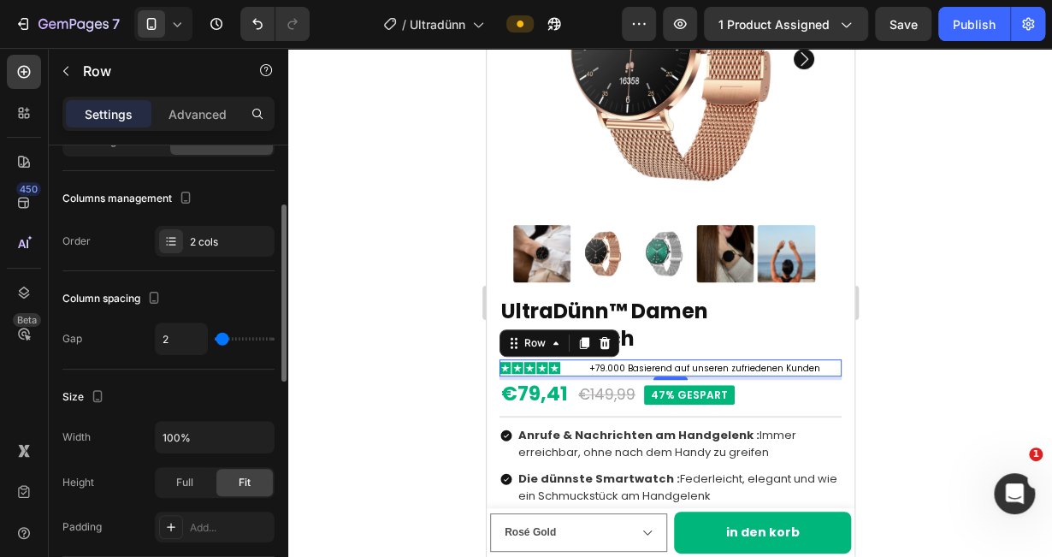
type input "0"
click at [215, 340] on input "range" at bounding box center [245, 338] width 60 height 3
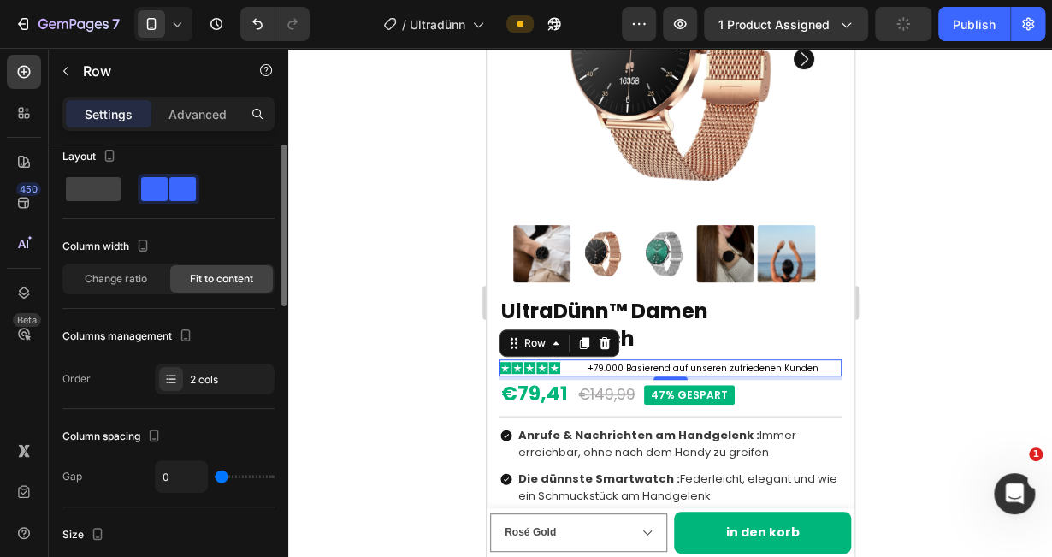
scroll to position [0, 0]
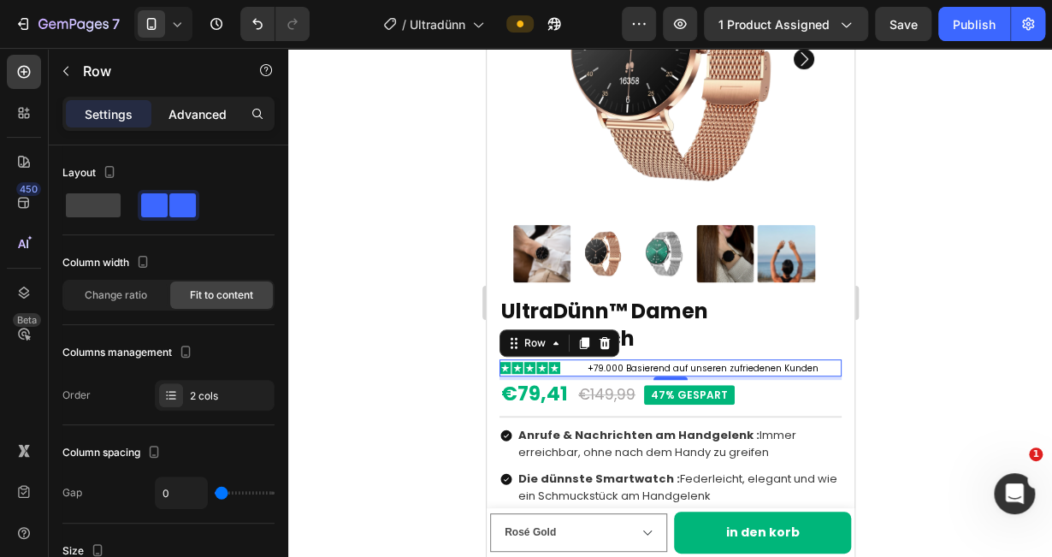
click at [178, 111] on p "Advanced" at bounding box center [197, 114] width 58 height 18
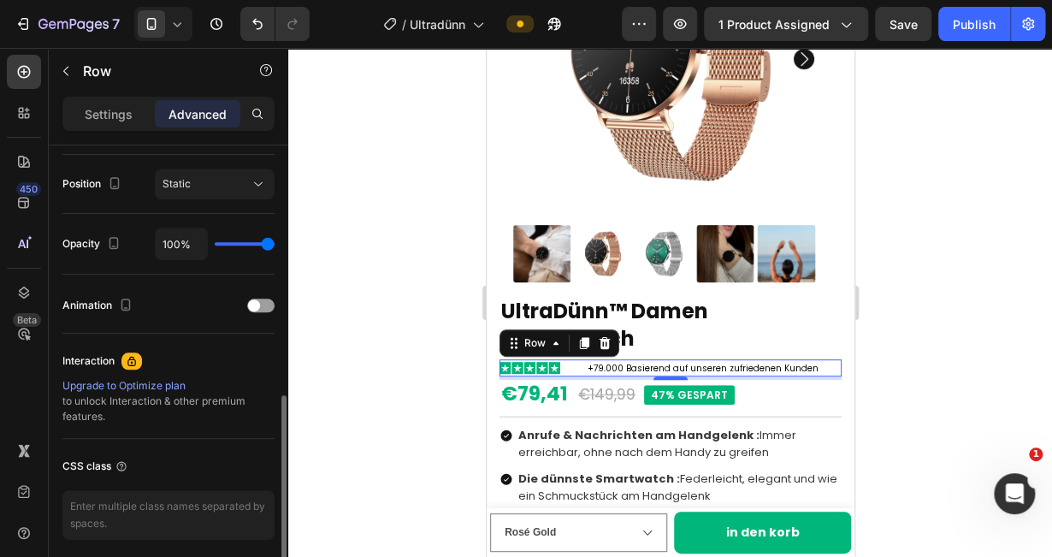
scroll to position [616, 0]
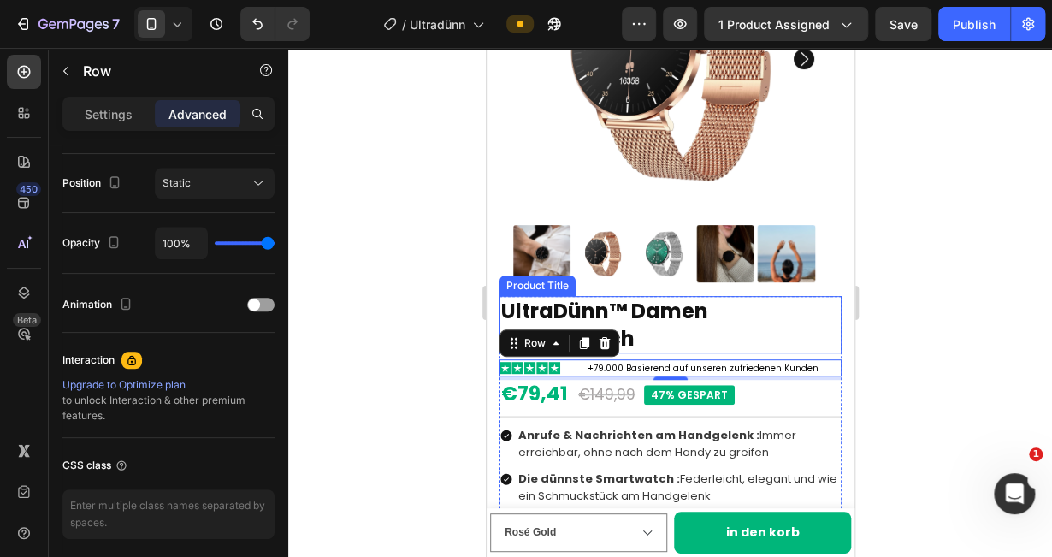
click at [761, 332] on h1 "UltraDünn™ Damen Smartwatch" at bounding box center [669, 324] width 342 height 56
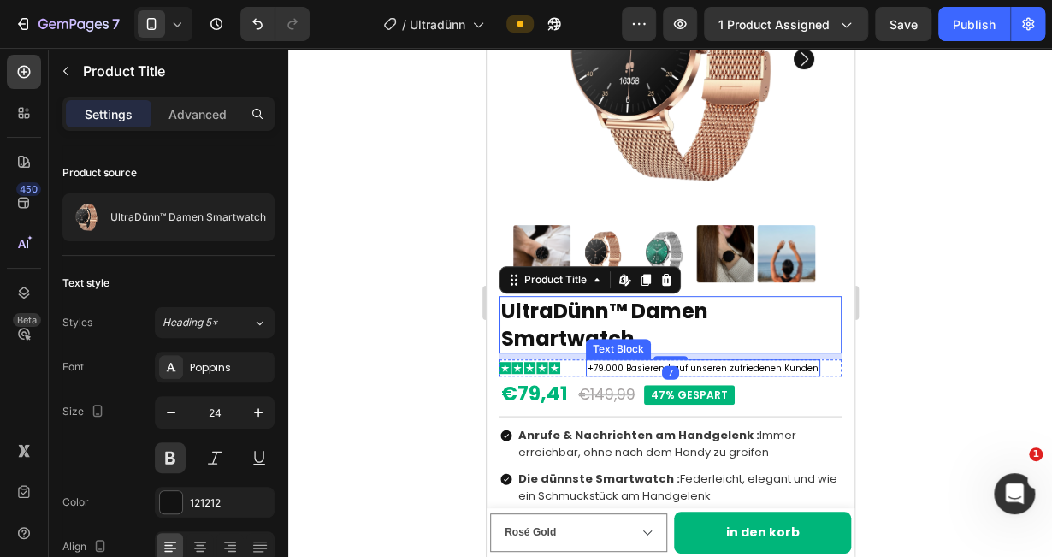
click at [739, 362] on span "+79.000 Basierend auf unseren zufriedenen Kunden" at bounding box center [702, 368] width 231 height 13
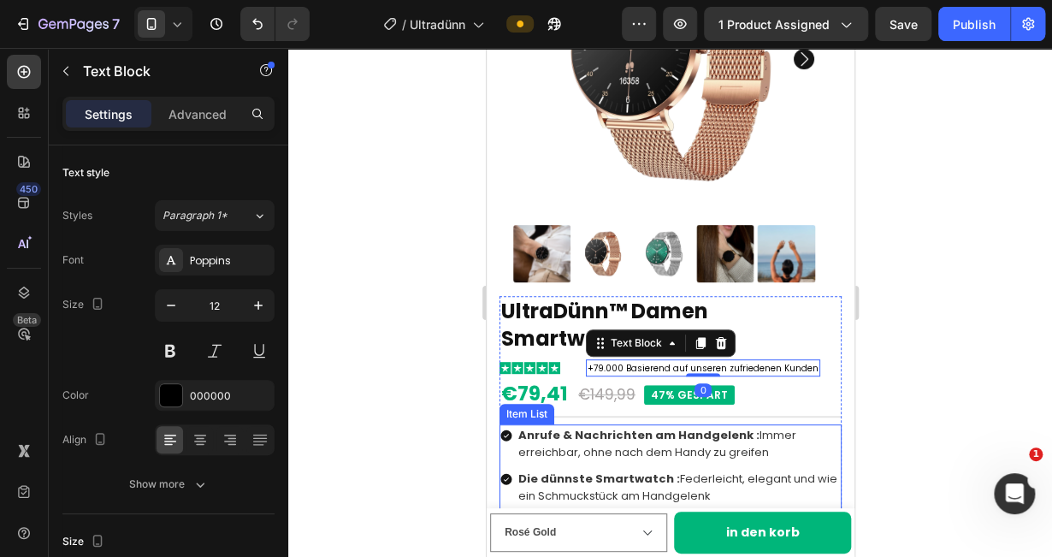
click at [770, 447] on div "Anrufe & Nachrichten am Handgelenk : Immer erreichbar, ohne nach dem Handy zu g…" at bounding box center [678, 443] width 326 height 39
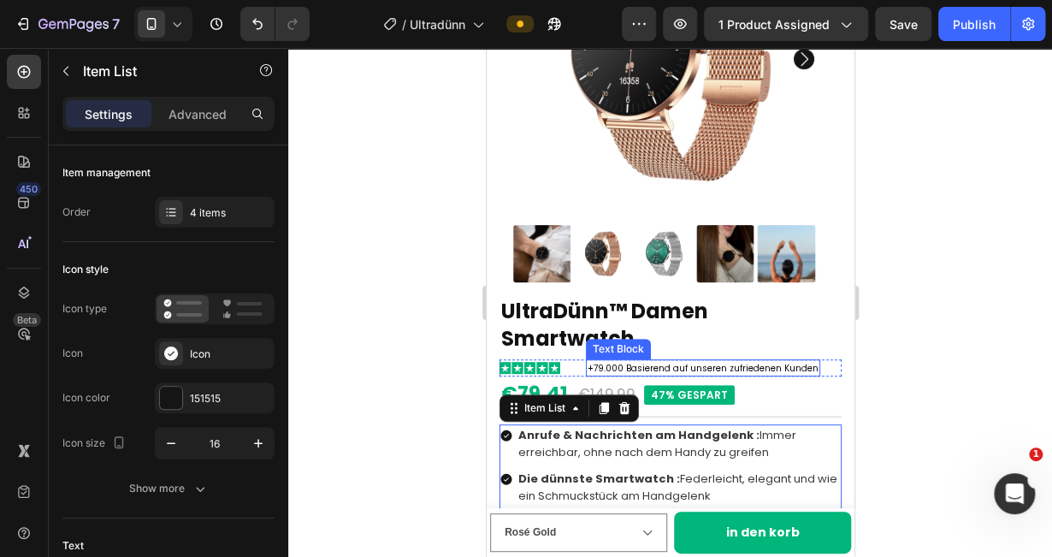
click at [752, 362] on span "+79.000 Basierend auf unseren zufriedenen Kunden" at bounding box center [702, 368] width 231 height 13
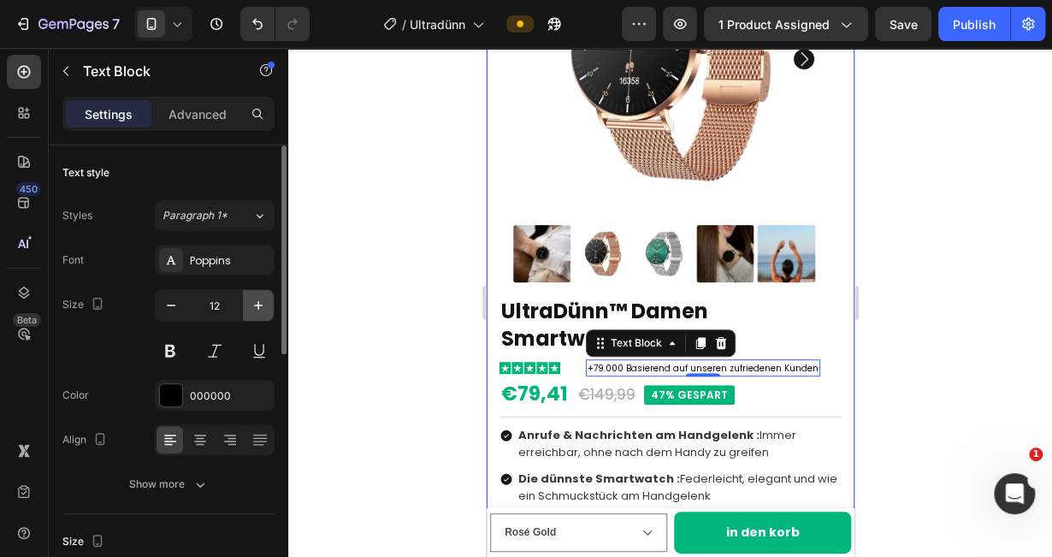
click at [262, 301] on icon "button" at bounding box center [258, 305] width 17 height 17
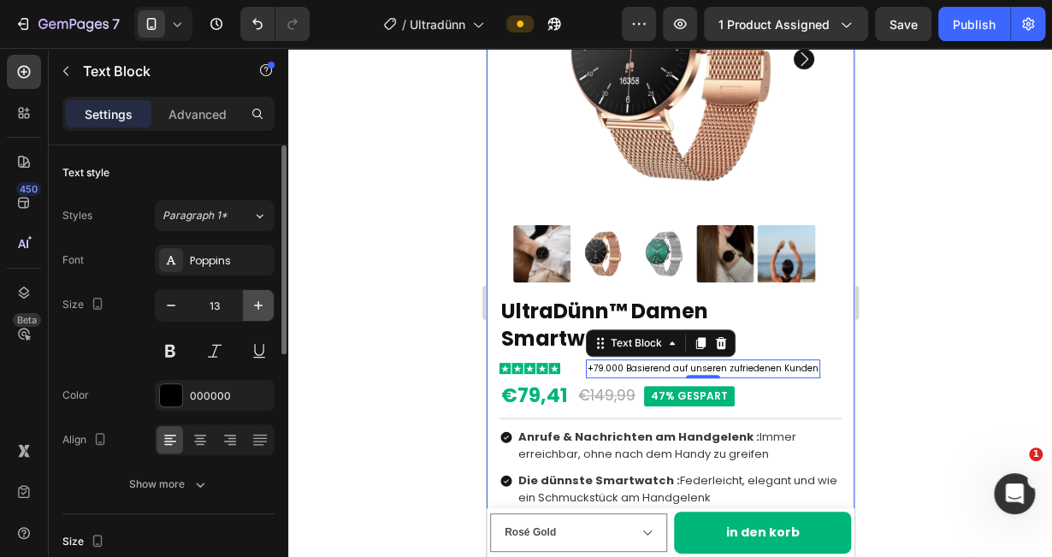
click at [262, 301] on icon "button" at bounding box center [258, 305] width 17 height 17
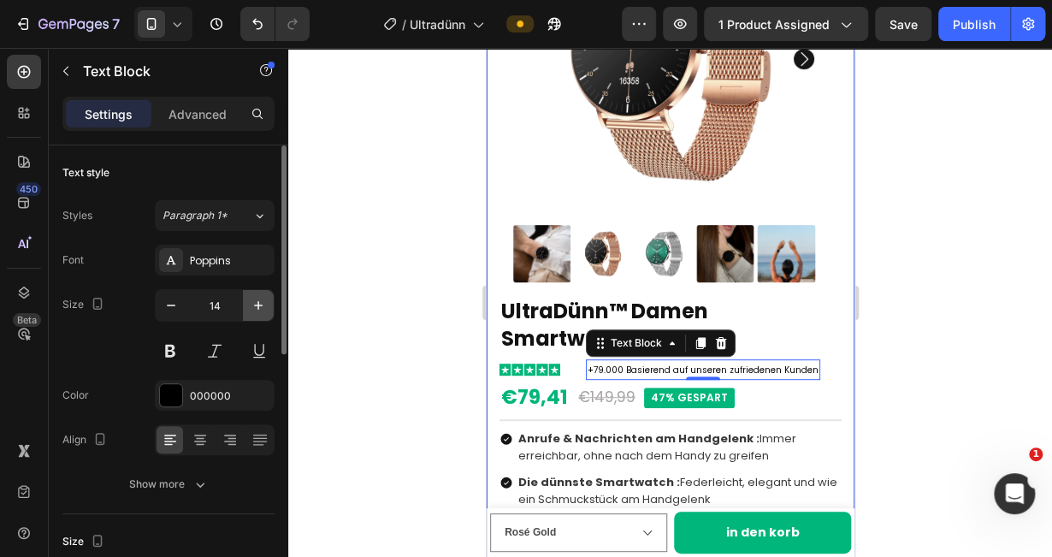
click at [262, 301] on icon "button" at bounding box center [258, 305] width 17 height 17
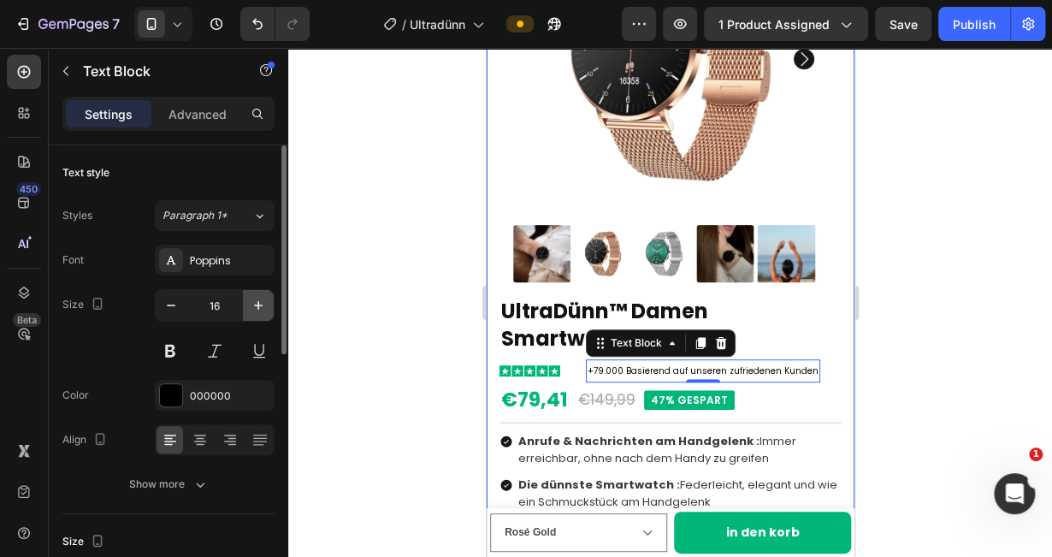
click at [262, 301] on icon "button" at bounding box center [258, 305] width 17 height 17
type input "17"
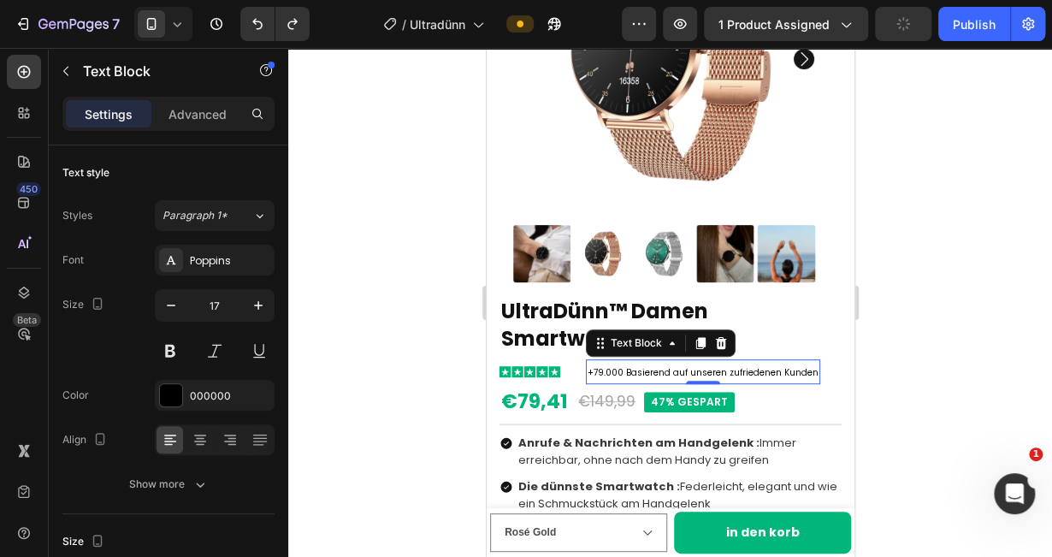
click at [456, 317] on div at bounding box center [670, 302] width 764 height 509
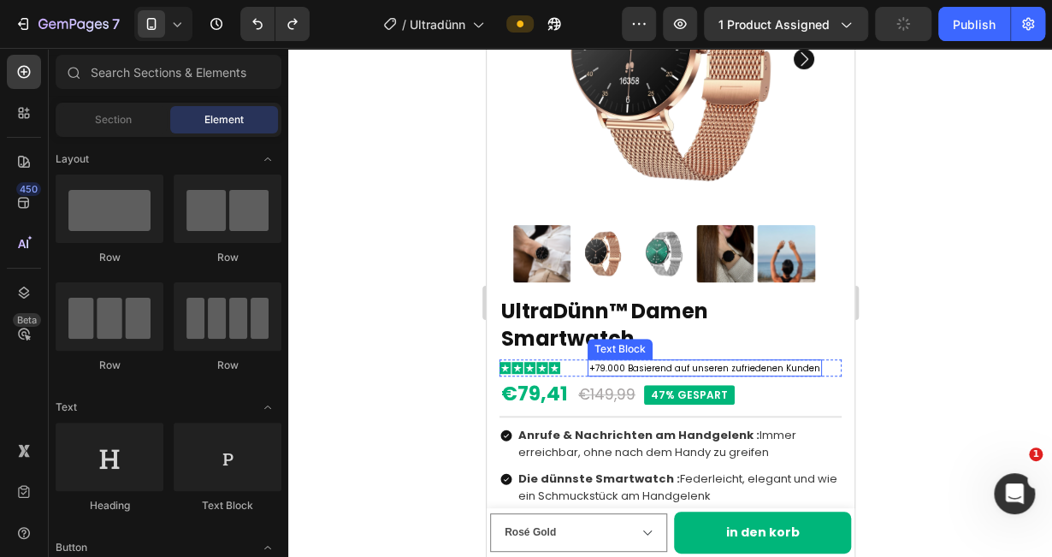
click at [654, 362] on span "+79.000 Basierend auf unseren zufriedenen Kunden" at bounding box center [703, 368] width 231 height 13
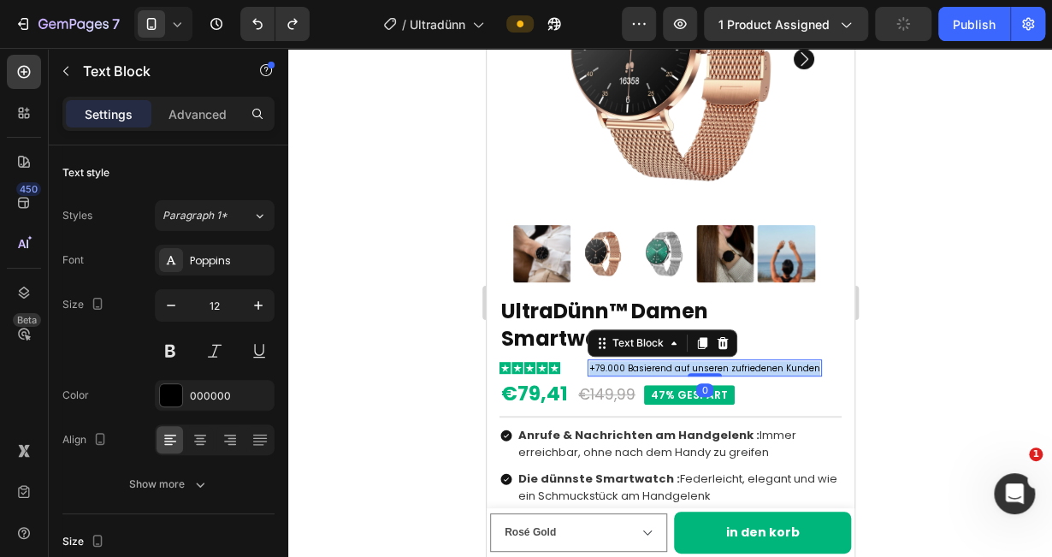
click at [654, 362] on span "+79.000 Basierend auf unseren zufriedenen Kunden" at bounding box center [703, 368] width 231 height 13
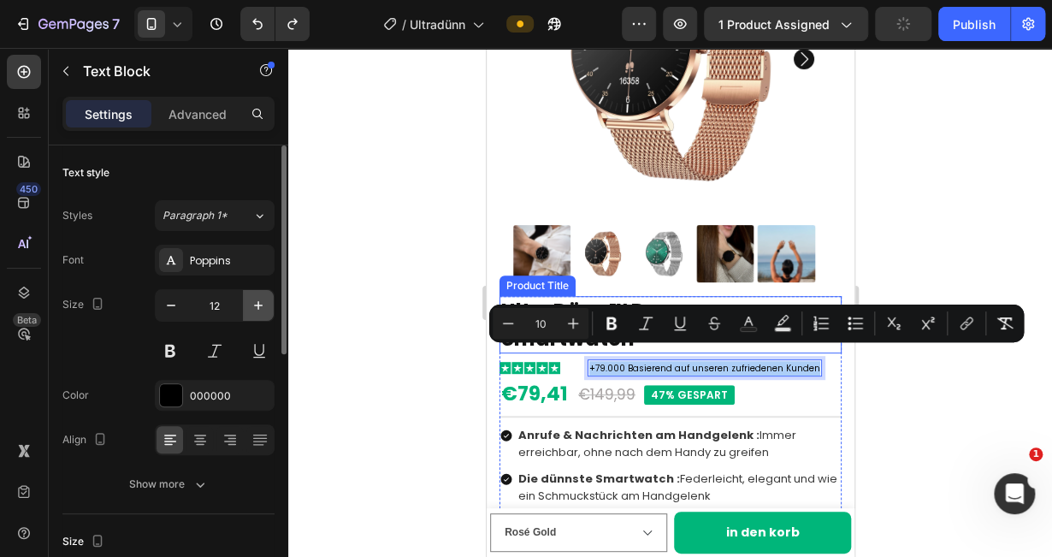
click at [262, 304] on icon "button" at bounding box center [258, 305] width 9 height 9
type input "13"
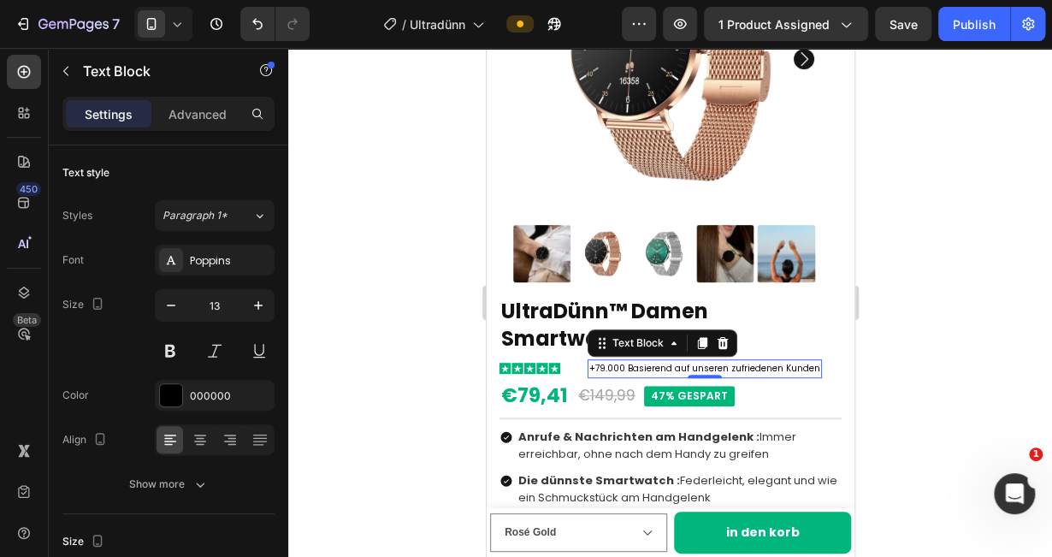
click at [613, 362] on span "+79.000 Basierend auf unseren zufriedenen Kunden" at bounding box center [703, 368] width 231 height 13
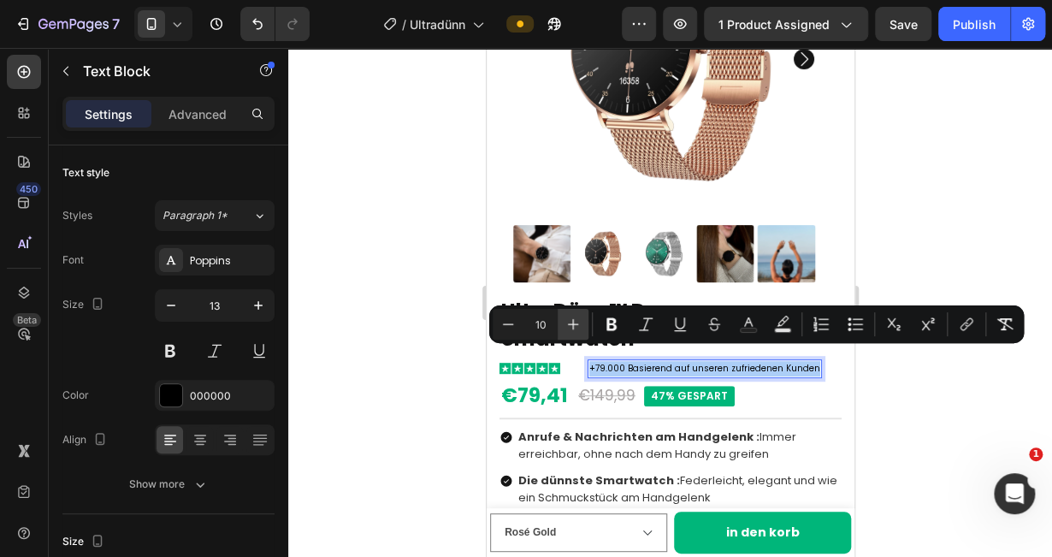
click at [570, 323] on icon "Editor contextual toolbar" at bounding box center [573, 324] width 11 height 11
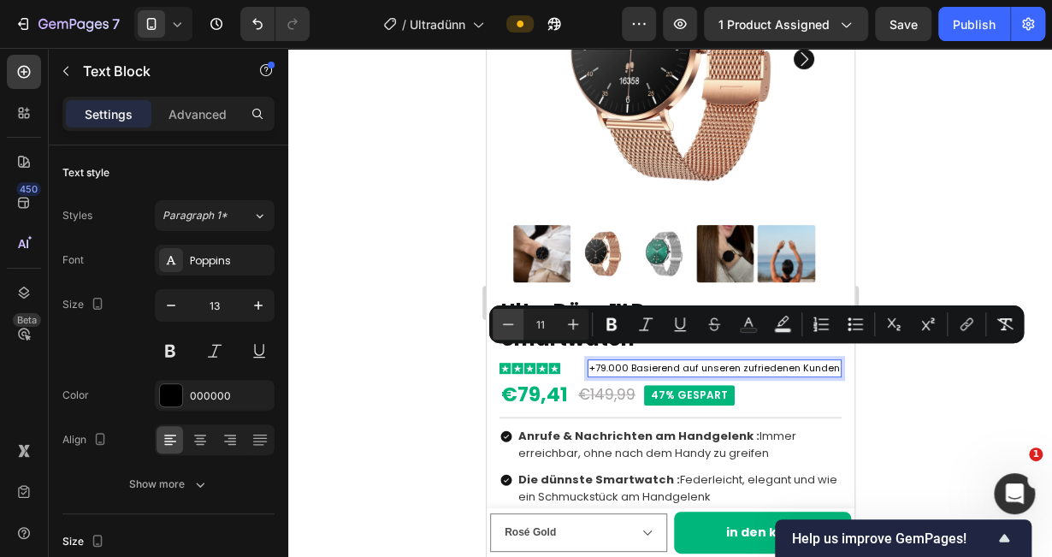
click at [516, 321] on icon "Editor contextual toolbar" at bounding box center [507, 324] width 17 height 17
type input "10"
click at [606, 325] on icon "Editor contextual toolbar" at bounding box center [611, 324] width 10 height 13
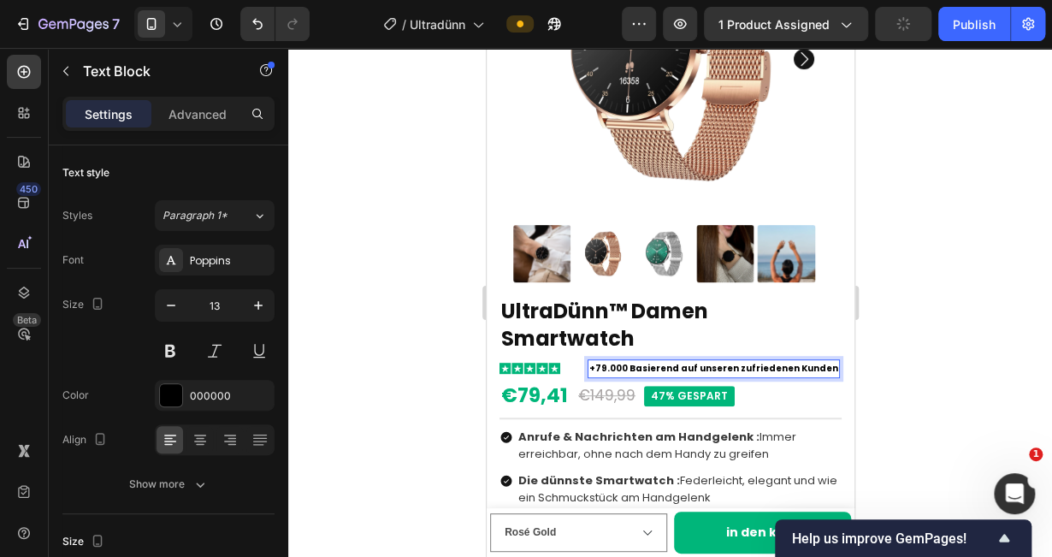
click at [606, 362] on strong "+79.000 Basierend auf unseren zufriedenen Kunden" at bounding box center [712, 368] width 249 height 13
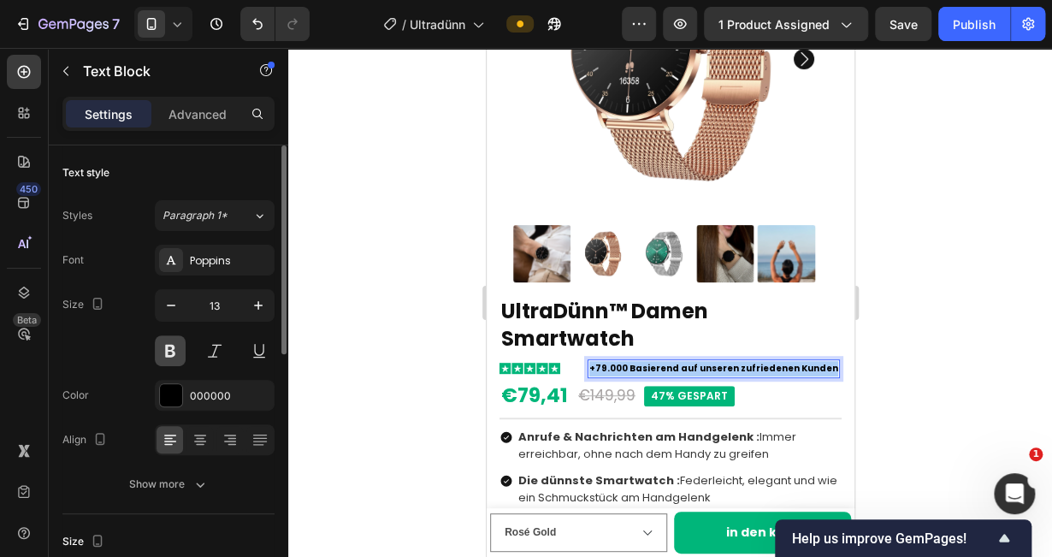
click at [178, 348] on button at bounding box center [170, 350] width 31 height 31
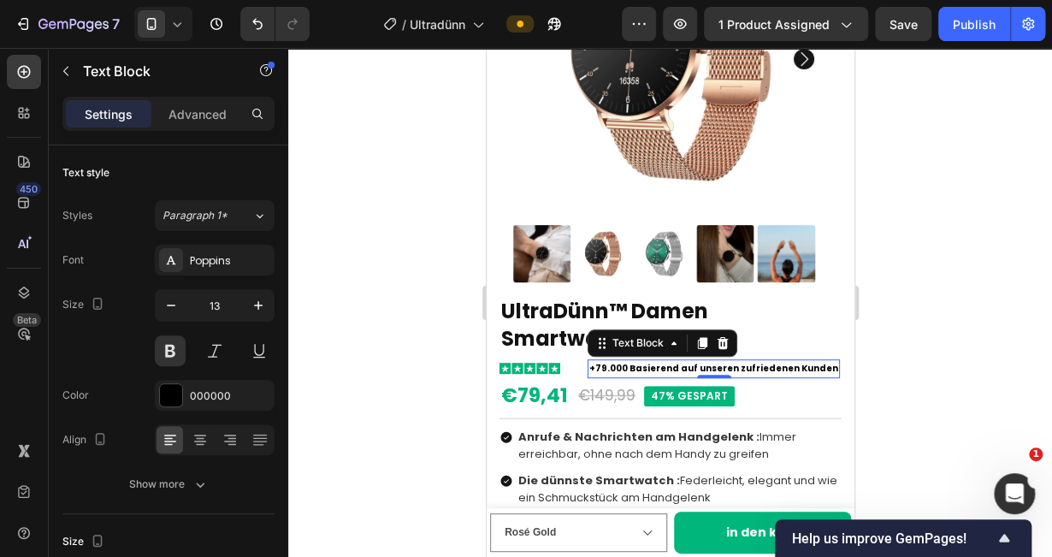
click at [621, 362] on strong "+79.000 Basierend auf unseren zufriedenen Kunden" at bounding box center [712, 368] width 249 height 13
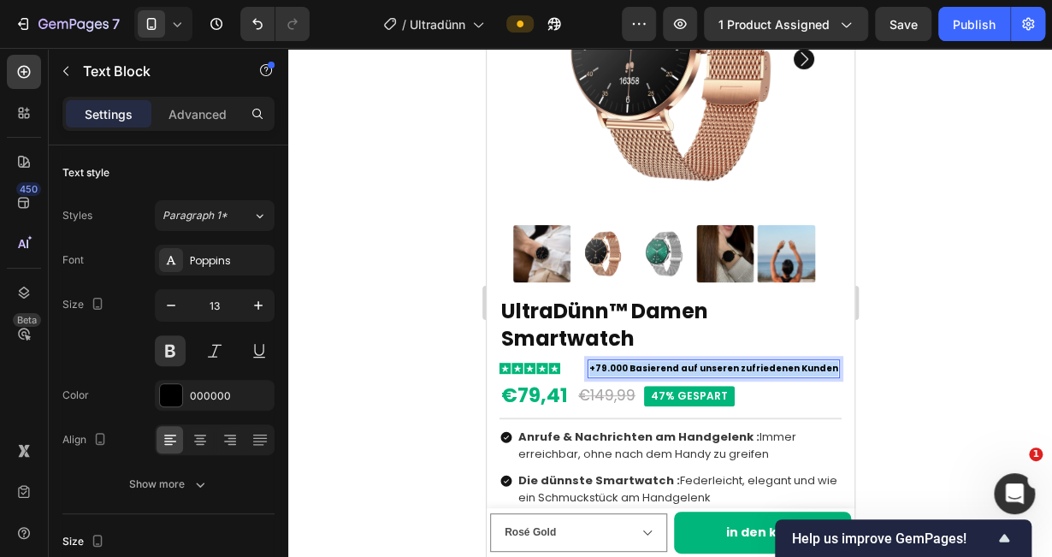
click at [621, 362] on strong "+79.000 Basierend auf unseren zufriedenen Kunden" at bounding box center [712, 368] width 249 height 13
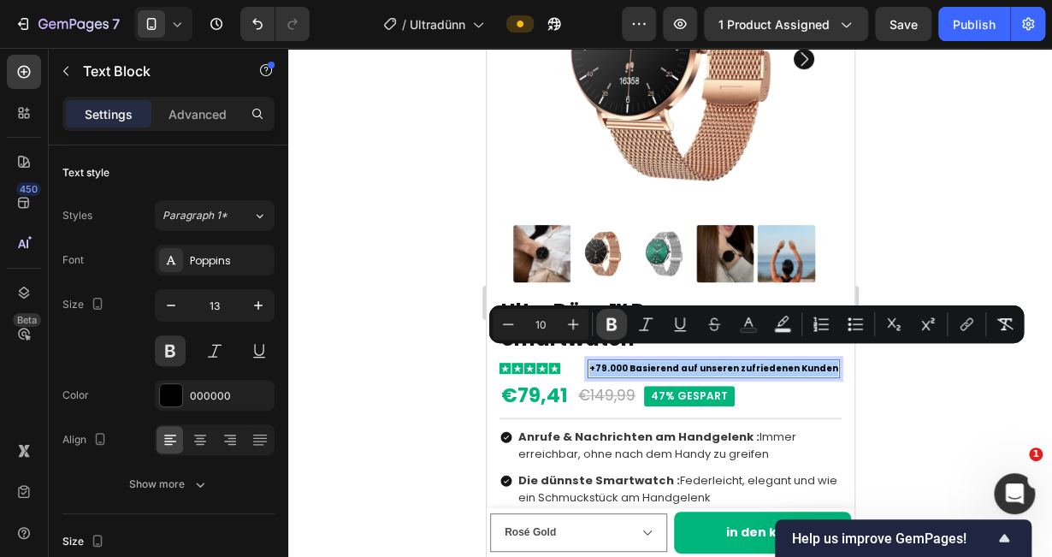
click at [616, 329] on icon "Editor contextual toolbar" at bounding box center [611, 324] width 17 height 17
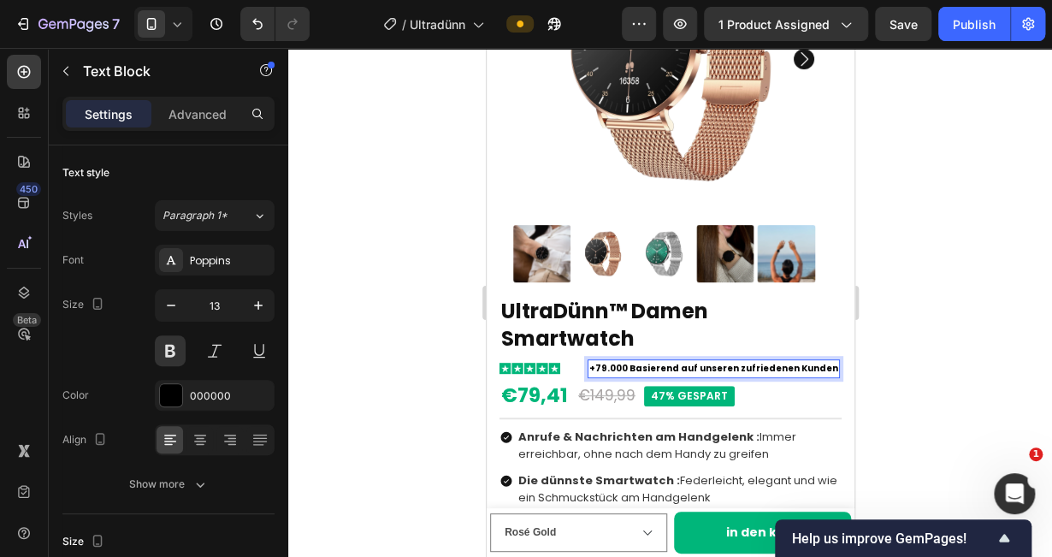
click at [608, 362] on span "+79.000 Basierend auf unseren zufriedenen Kunden" at bounding box center [712, 368] width 249 height 13
click at [615, 361] on p "+79.000 Basierend auf unseren zufriedenen Kunden" at bounding box center [712, 368] width 249 height 15
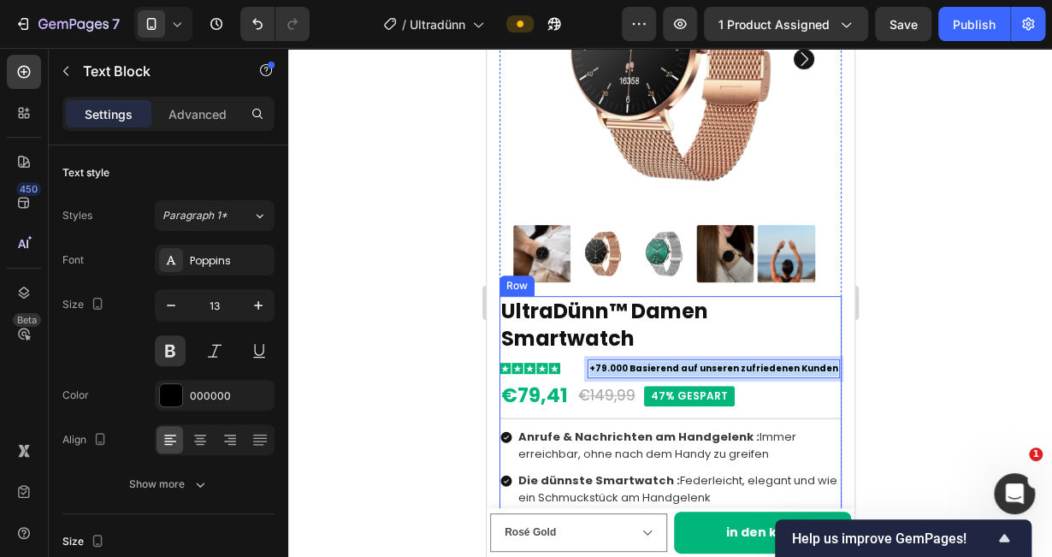
drag, startPoint x: 589, startPoint y: 355, endPoint x: 819, endPoint y: 344, distance: 230.3
click at [614, 362] on span "+79.000 Basierend auf unseren zufriedenen Kunden" at bounding box center [712, 368] width 249 height 13
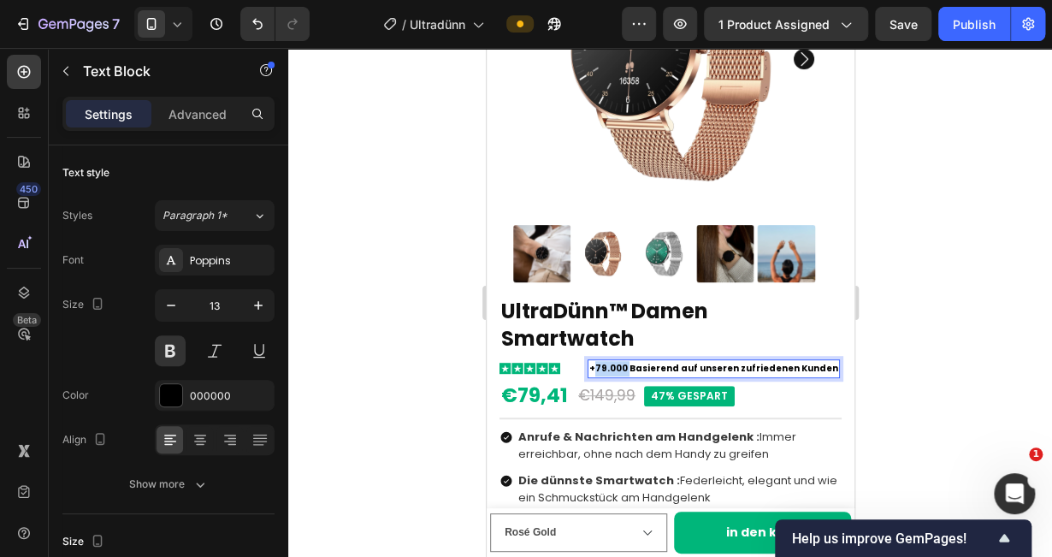
click at [614, 362] on span "+79.000 Basierend auf unseren zufriedenen Kunden" at bounding box center [712, 368] width 249 height 13
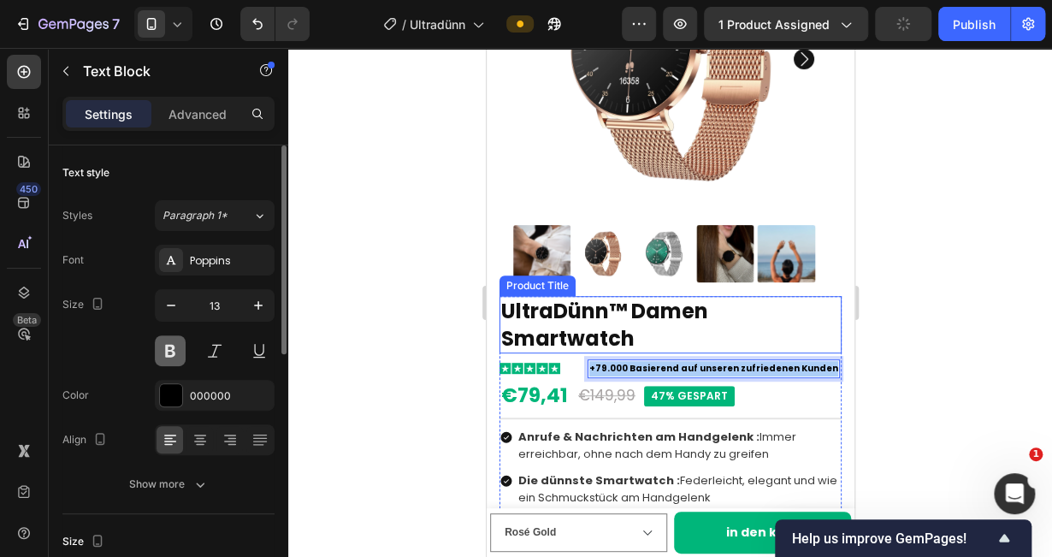
click at [168, 348] on button at bounding box center [170, 350] width 31 height 31
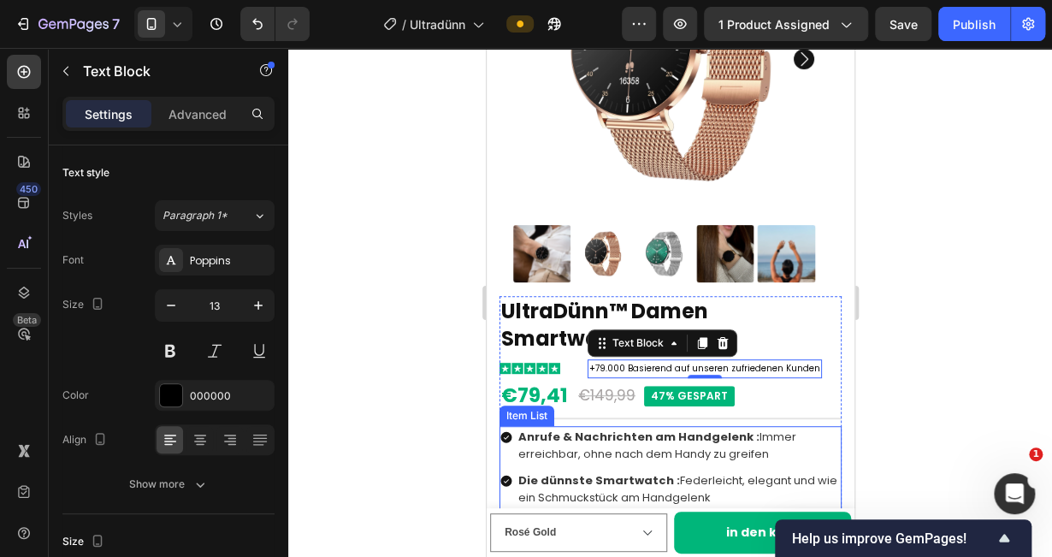
click at [816, 428] on p "Anrufe & Nachrichten am Handgelenk : Immer erreichbar, ohne nach dem Handy zu g…" at bounding box center [677, 445] width 321 height 34
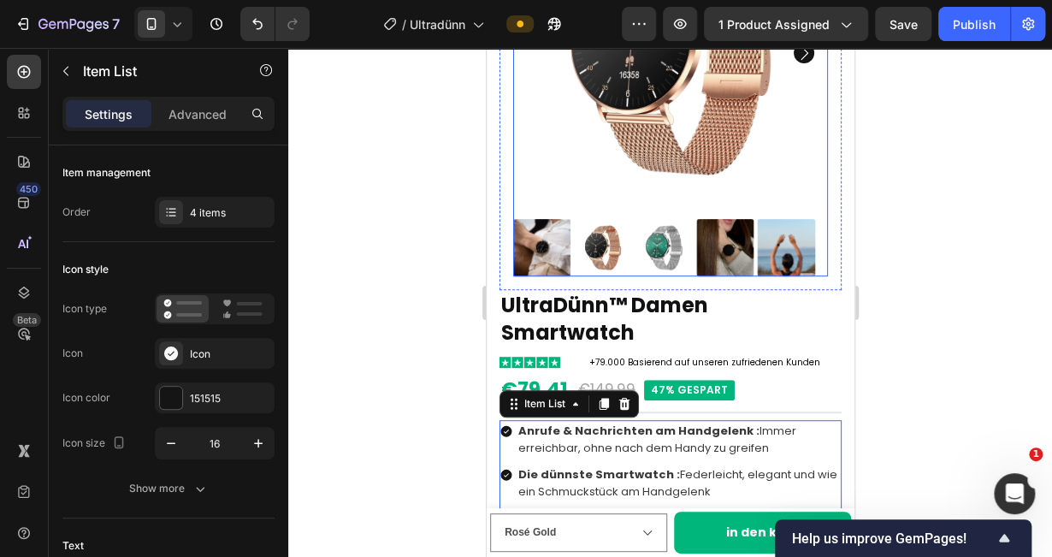
scroll to position [208, 0]
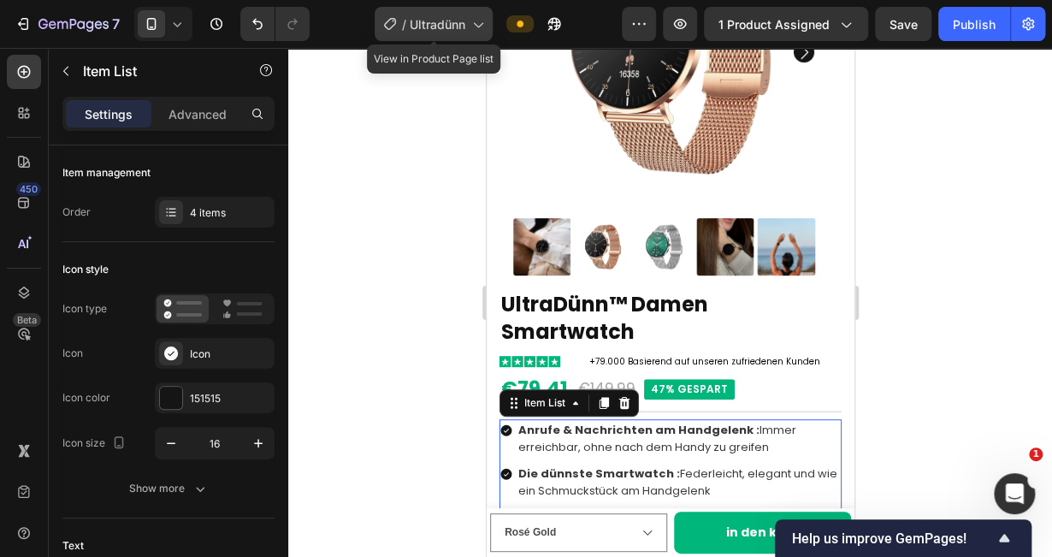
click at [469, 27] on icon at bounding box center [477, 23] width 17 height 17
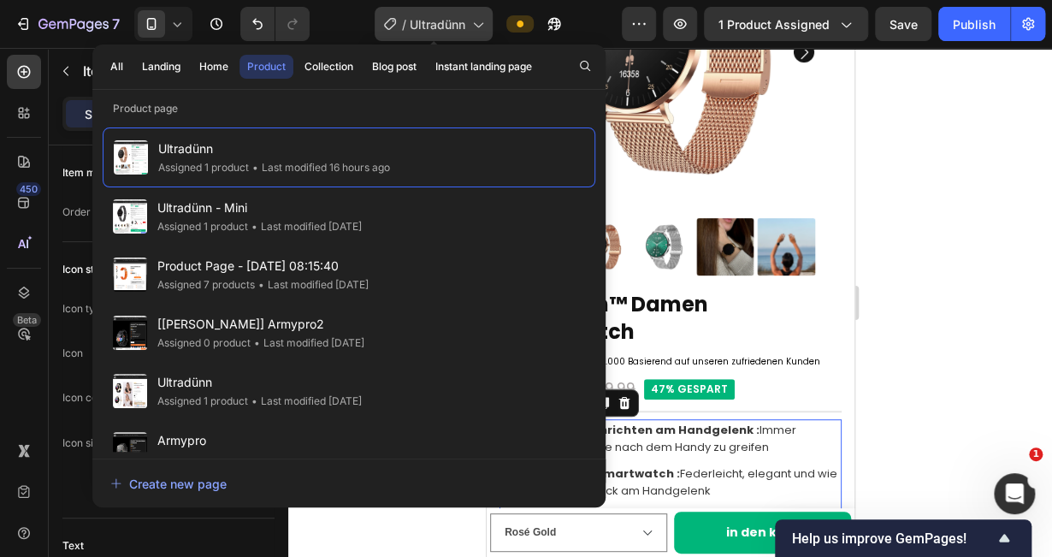
click at [469, 27] on icon at bounding box center [477, 23] width 17 height 17
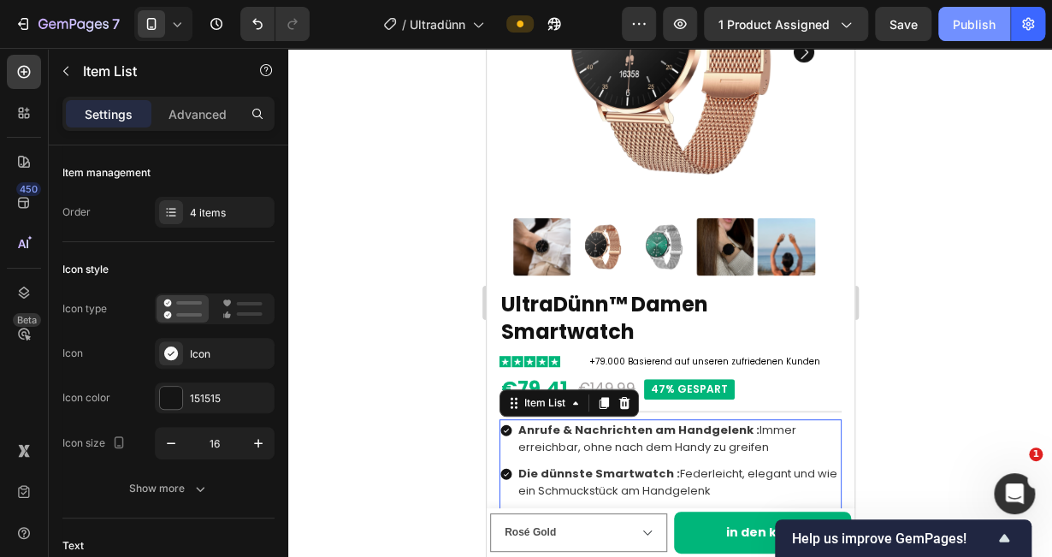
click at [982, 25] on div "Publish" at bounding box center [974, 24] width 43 height 18
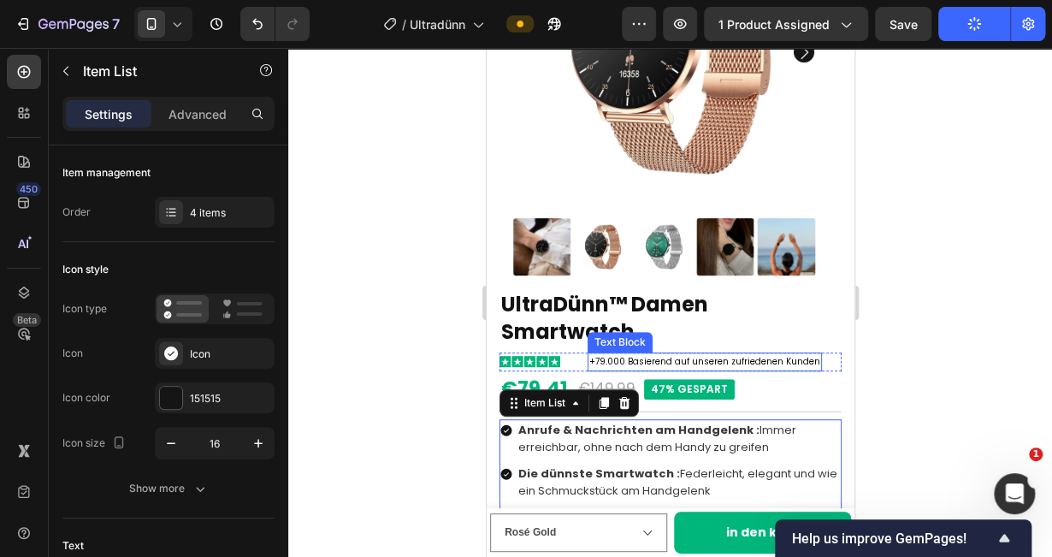
click at [650, 354] on p "+79.000 Basierend auf unseren zufriedenen Kunden" at bounding box center [703, 361] width 231 height 15
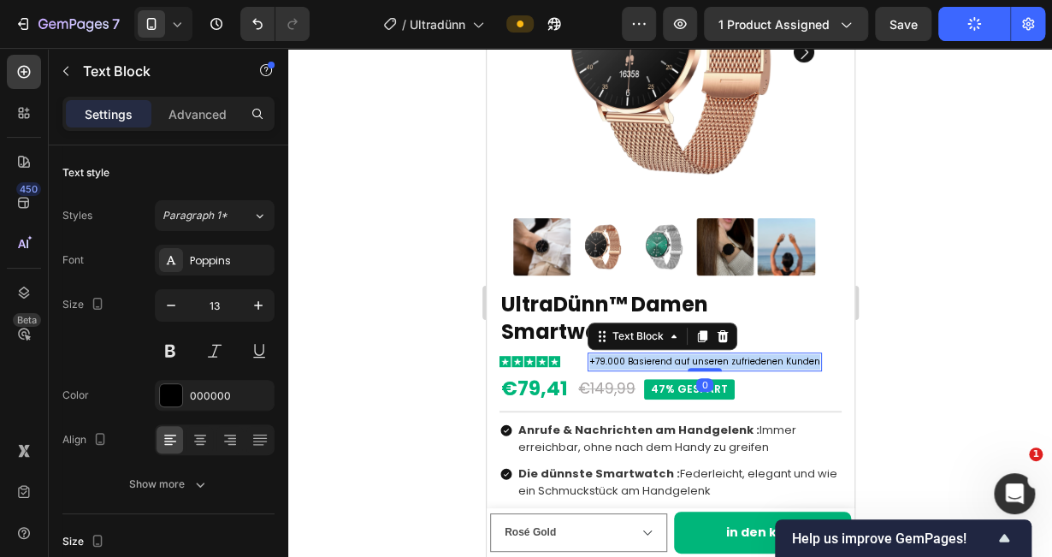
click at [650, 354] on p "+79.000 Basierend auf unseren zufriedenen Kunden" at bounding box center [703, 361] width 231 height 15
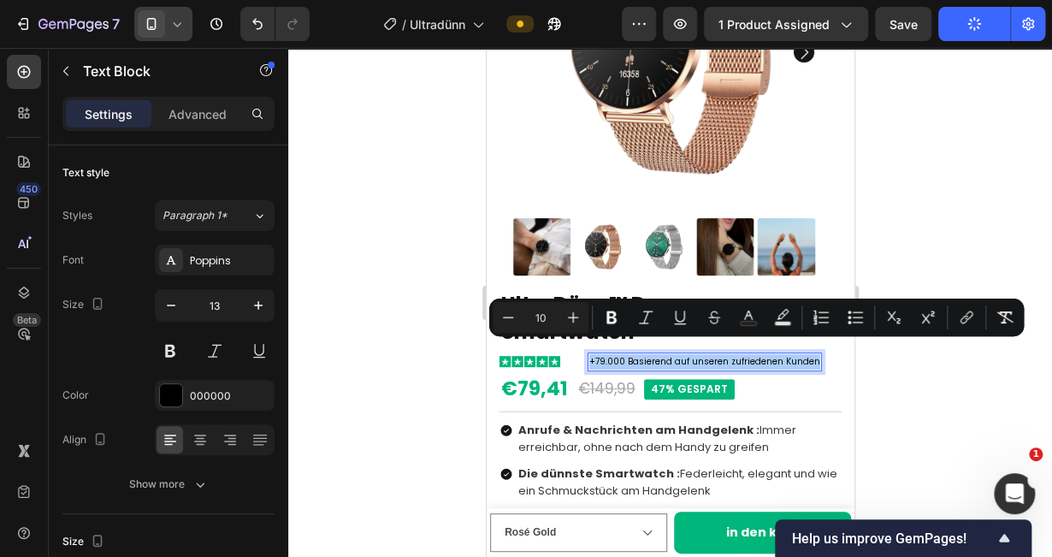
click at [174, 31] on icon at bounding box center [176, 23] width 17 height 17
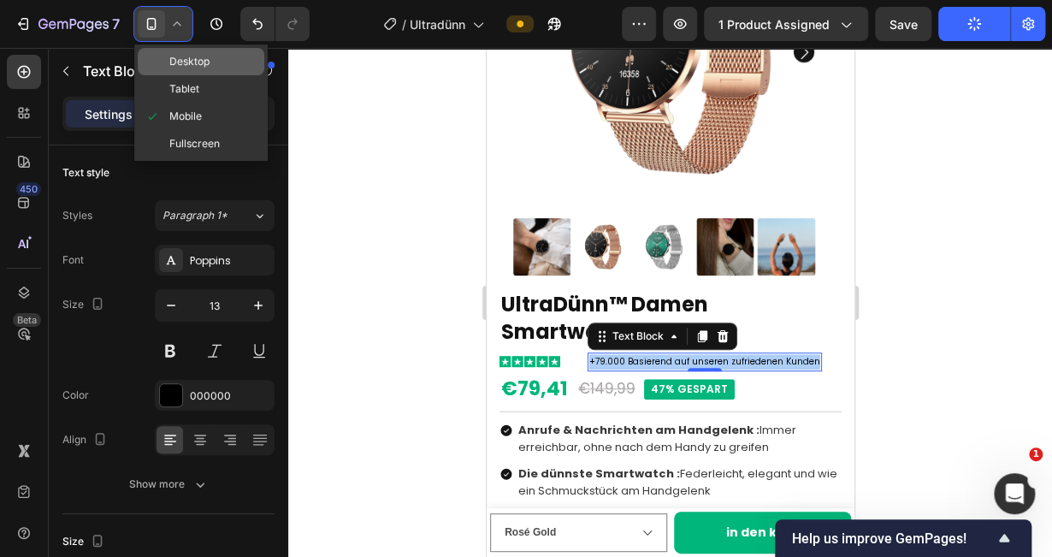
click at [183, 61] on span "Desktop" at bounding box center [189, 61] width 40 height 17
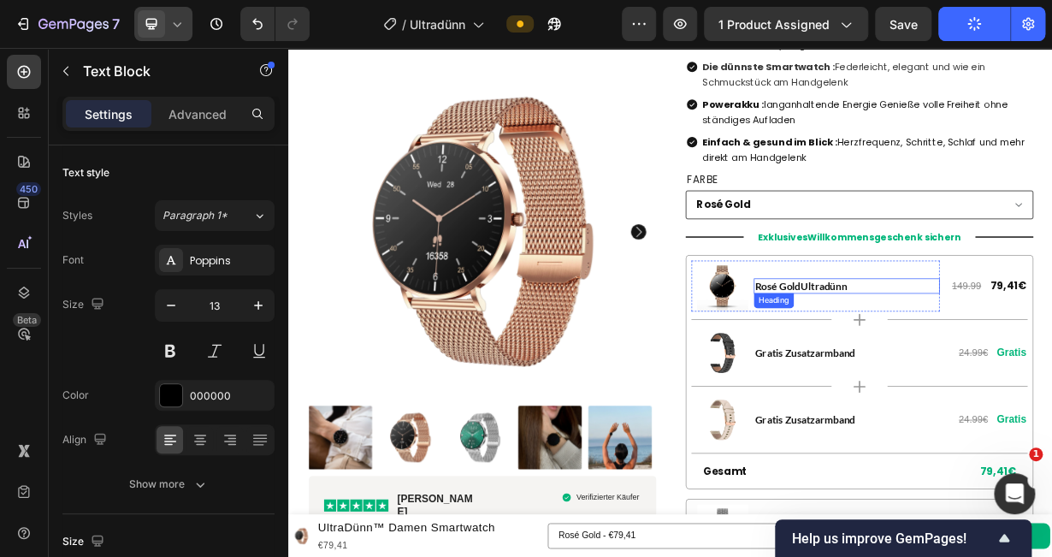
scroll to position [23, 0]
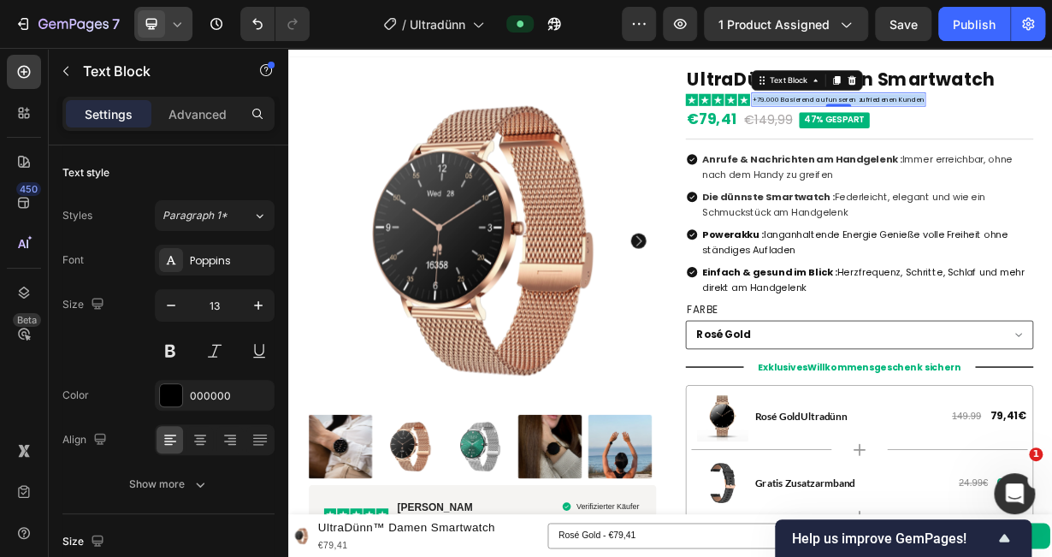
click at [929, 120] on span "+79.000 Basierend auf unseren zufriedenen Kunden" at bounding box center [1026, 116] width 231 height 13
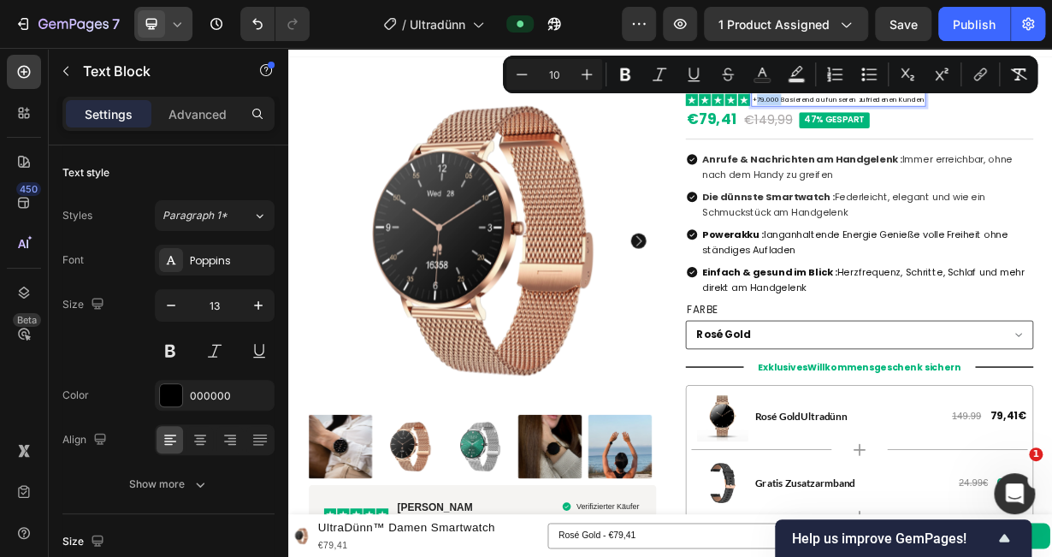
click at [920, 120] on span "+79.000 Basierend auf unseren zufriedenen Kunden" at bounding box center [1026, 116] width 231 height 13
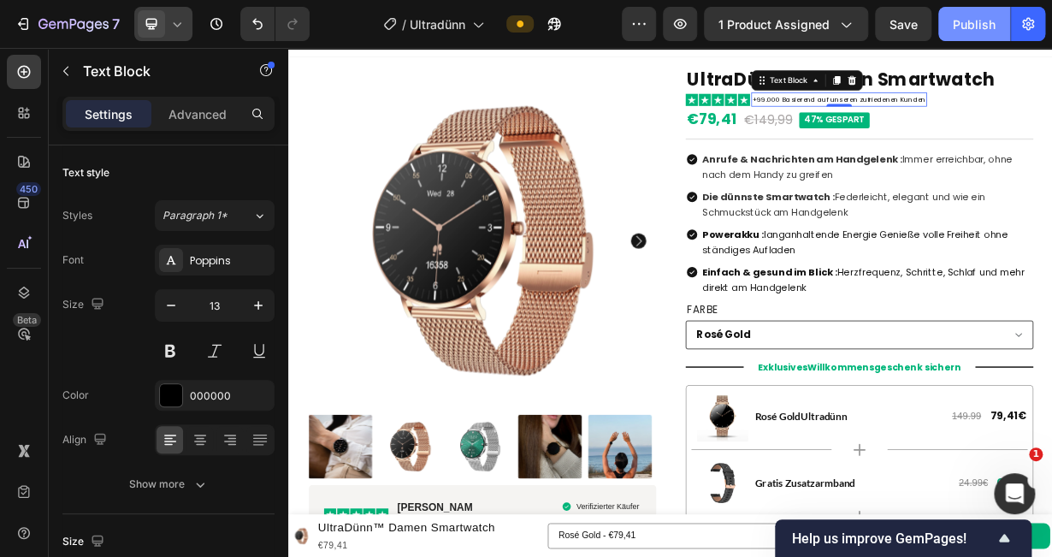
click at [977, 22] on div "Publish" at bounding box center [974, 24] width 43 height 18
